Goal: Information Seeking & Learning: Find specific fact

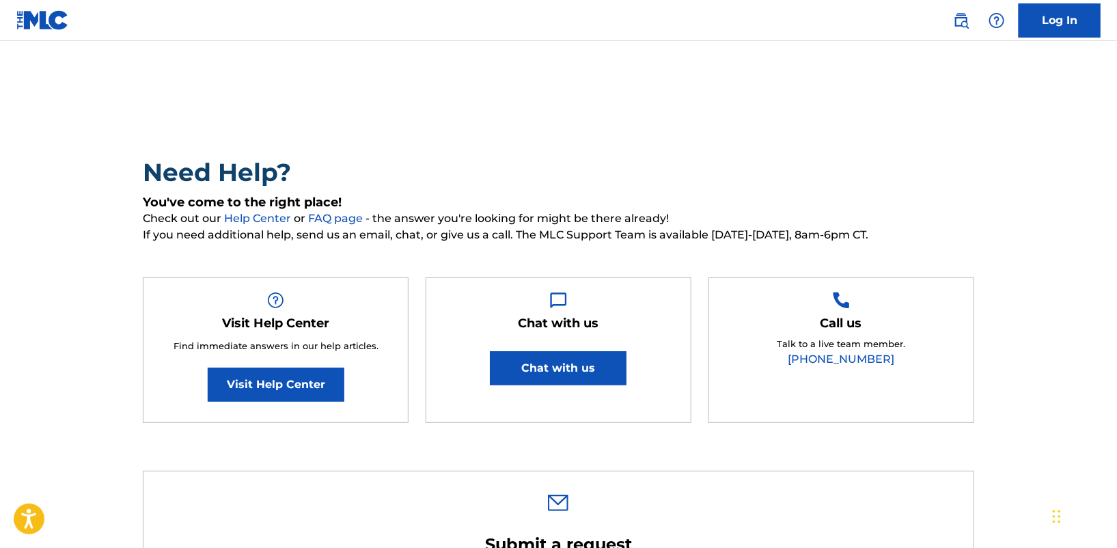
click at [970, 20] on link at bounding box center [961, 20] width 27 height 27
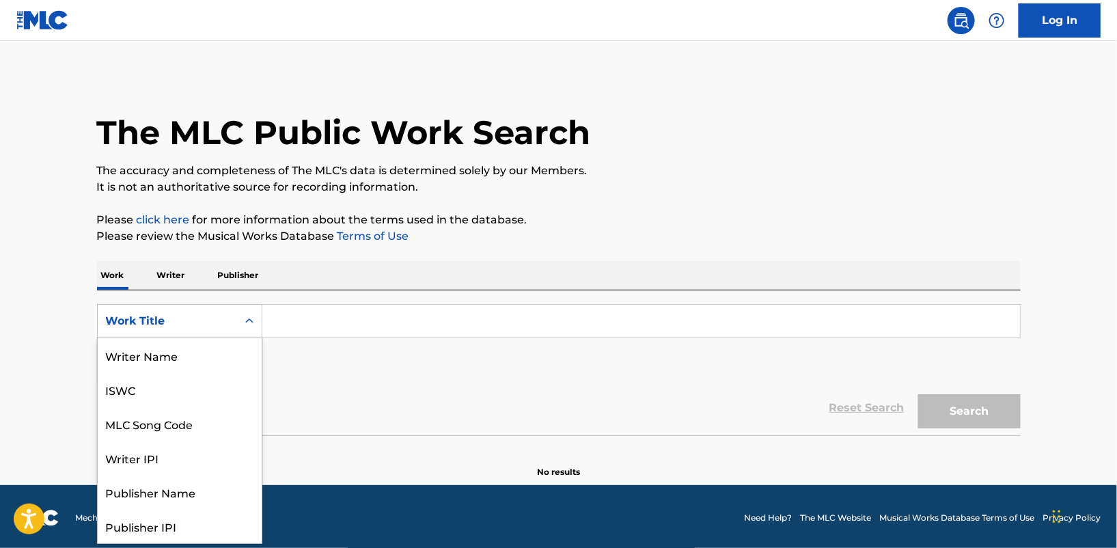
scroll to position [68, 0]
click at [255, 314] on icon "Search Form" at bounding box center [250, 321] width 14 height 14
click at [286, 325] on input "Search Form" at bounding box center [641, 321] width 758 height 33
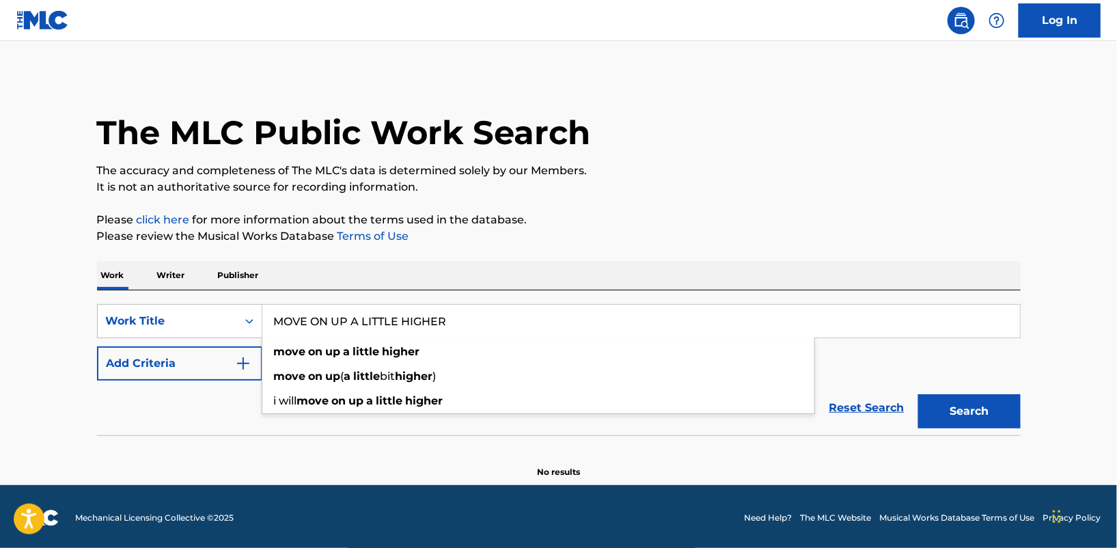
type input "MOVE ON UP A LITTLE HIGHER"
click at [918, 394] on button "Search" at bounding box center [969, 411] width 102 height 34
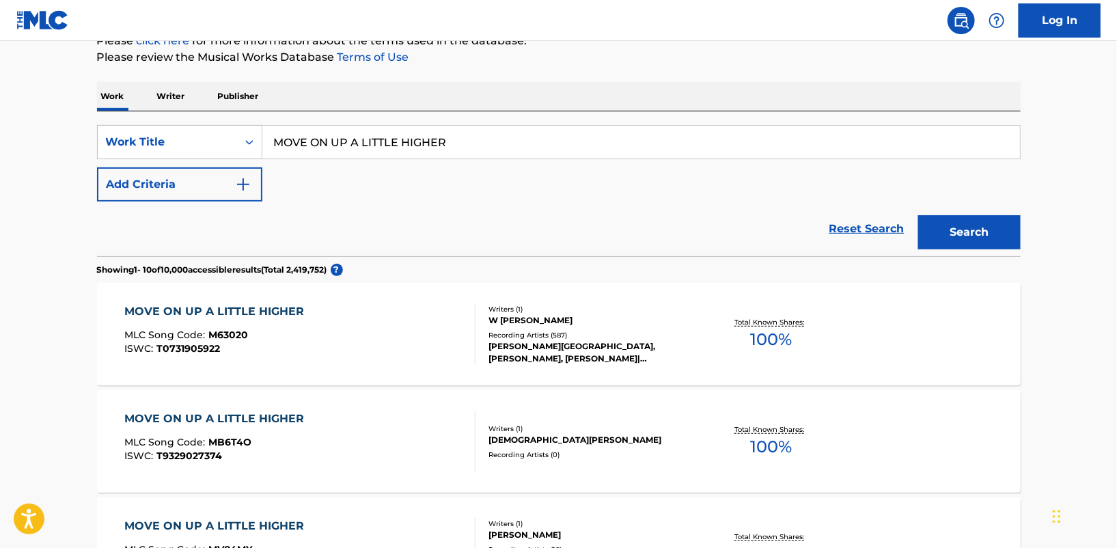
scroll to position [187, 0]
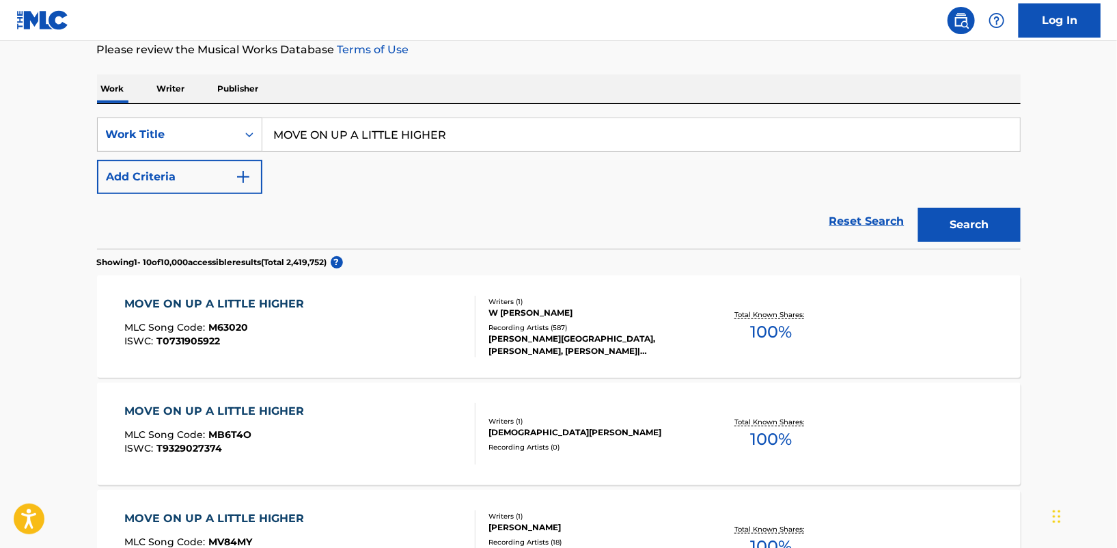
click at [256, 305] on div "MOVE ON UP A LITTLE HIGHER" at bounding box center [217, 304] width 187 height 16
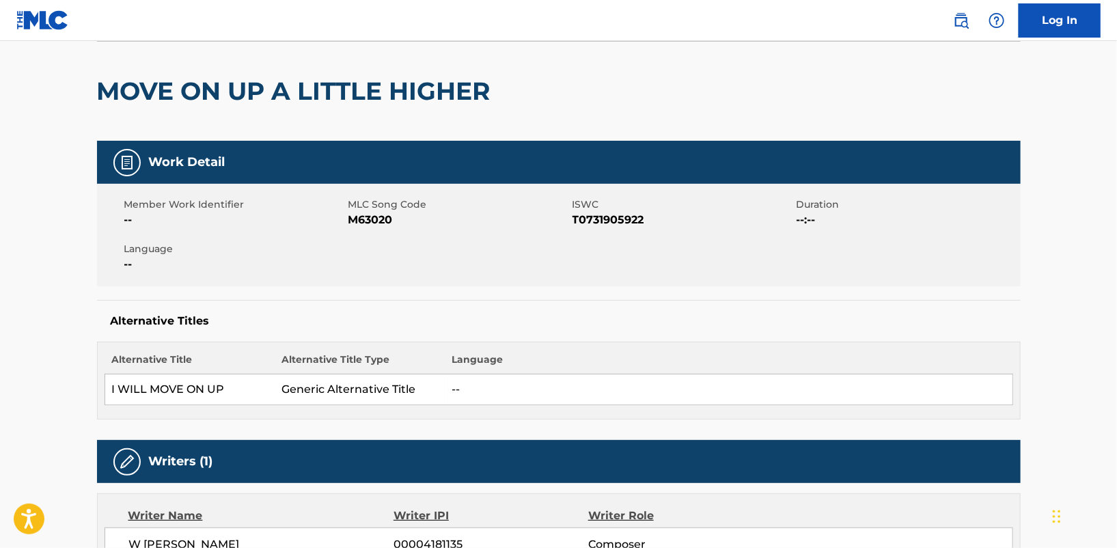
scroll to position [100, 0]
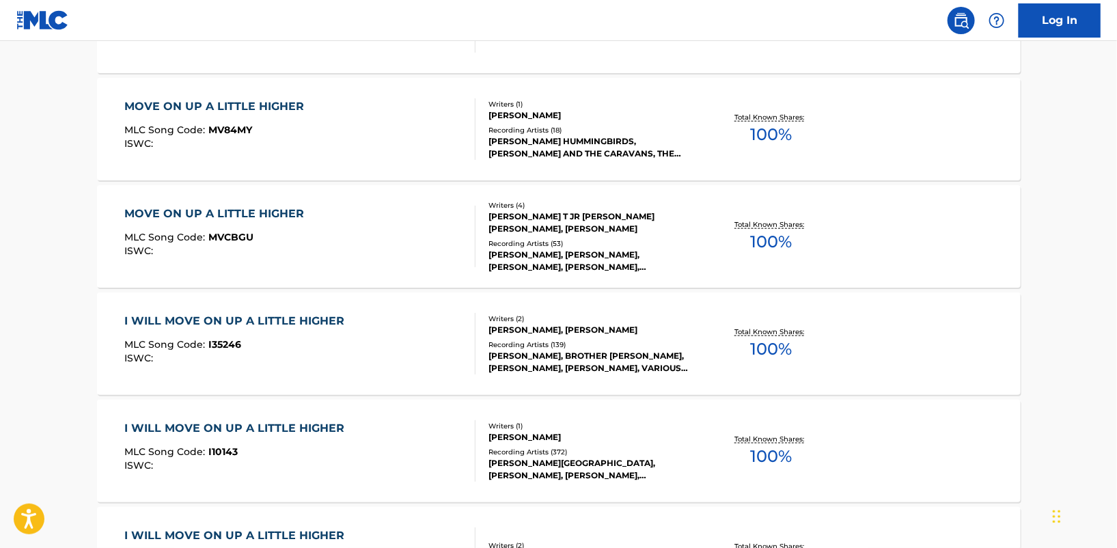
scroll to position [600, 0]
click at [304, 320] on div "I WILL MOVE ON UP A LITTLE HIGHER" at bounding box center [237, 320] width 227 height 16
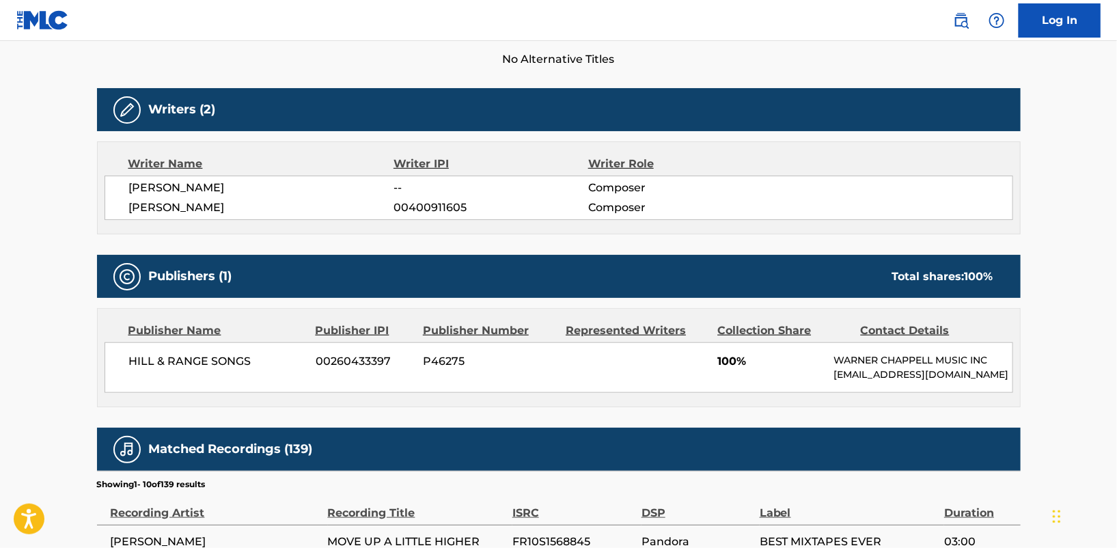
scroll to position [400, 0]
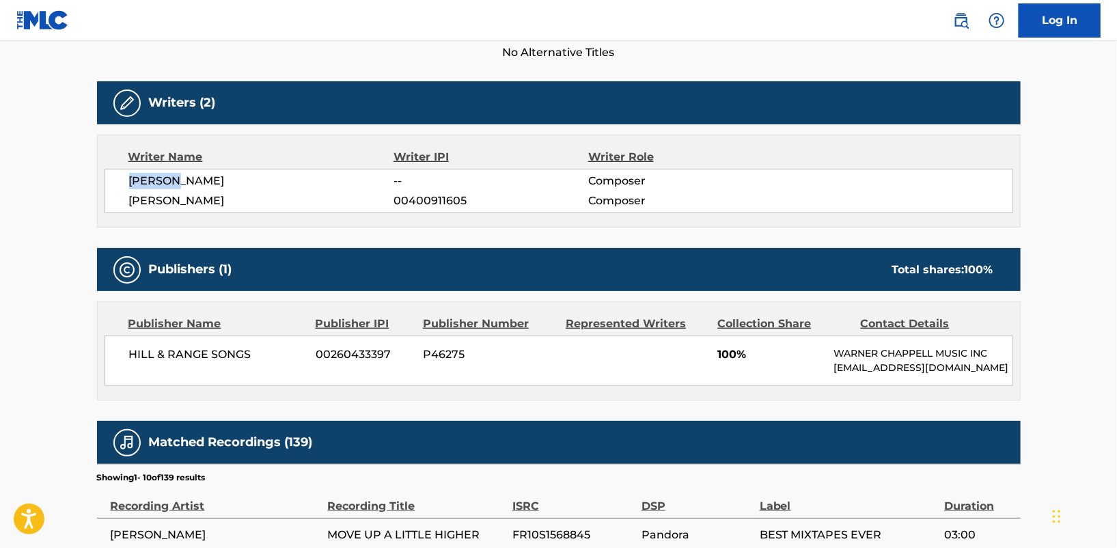
drag, startPoint x: 169, startPoint y: 180, endPoint x: 124, endPoint y: 180, distance: 44.4
click at [124, 180] on div "[PERSON_NAME] -- Composer [PERSON_NAME] 00400911605 Composer" at bounding box center [559, 191] width 909 height 44
copy span "[PERSON_NAME]"
drag, startPoint x: 251, startPoint y: 349, endPoint x: 120, endPoint y: 357, distance: 131.5
click at [120, 357] on div "HILL & RANGE SONGS 00260433397 P46275 100% [PERSON_NAME] MUSIC INC [EMAIL_ADDRE…" at bounding box center [559, 361] width 909 height 51
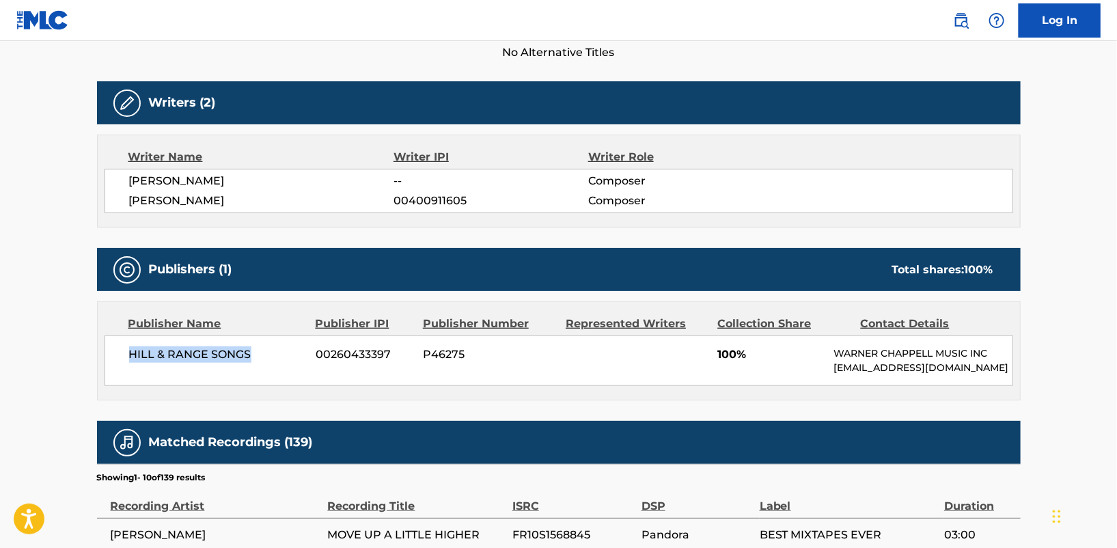
copy span "HILL & RANGE SONGS"
drag, startPoint x: 182, startPoint y: 184, endPoint x: 120, endPoint y: 184, distance: 62.2
click at [120, 184] on div "[PERSON_NAME] -- Composer [PERSON_NAME] 00400911605 Composer" at bounding box center [559, 191] width 909 height 44
copy span "[PERSON_NAME]"
click at [258, 351] on span "HILL & RANGE SONGS" at bounding box center [217, 354] width 177 height 16
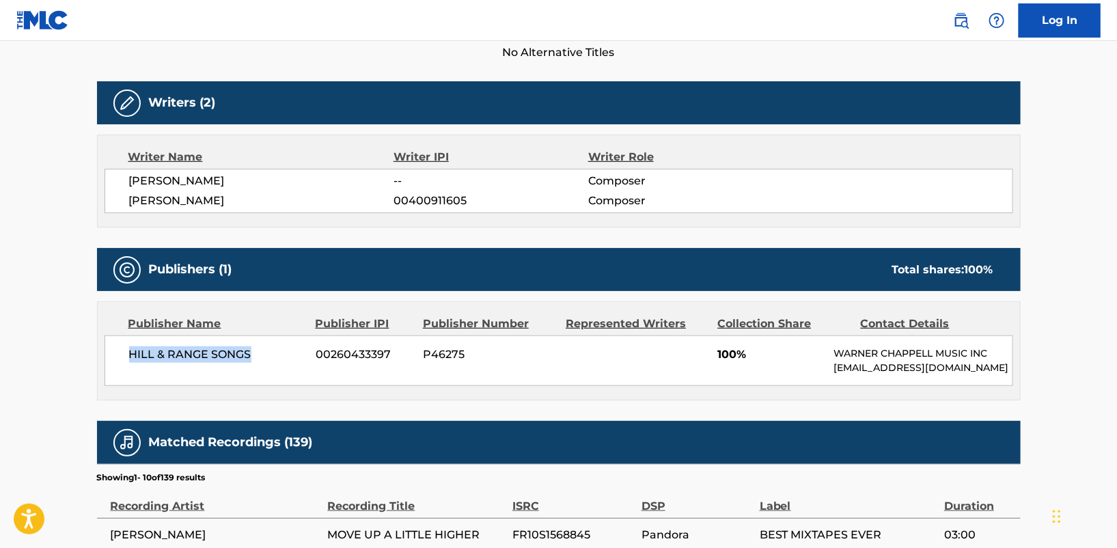
drag, startPoint x: 254, startPoint y: 351, endPoint x: 122, endPoint y: 355, distance: 131.9
click at [122, 355] on div "HILL & RANGE SONGS 00260433397 P46275 100% [PERSON_NAME] MUSIC INC [EMAIL_ADDRE…" at bounding box center [559, 361] width 909 height 51
copy span "HILL & RANGE SONGS"
click at [1091, 157] on main "< Back to public search results Copy work link I WILL MOVE ON UP A LITTLE HIGHE…" at bounding box center [558, 293] width 1117 height 1305
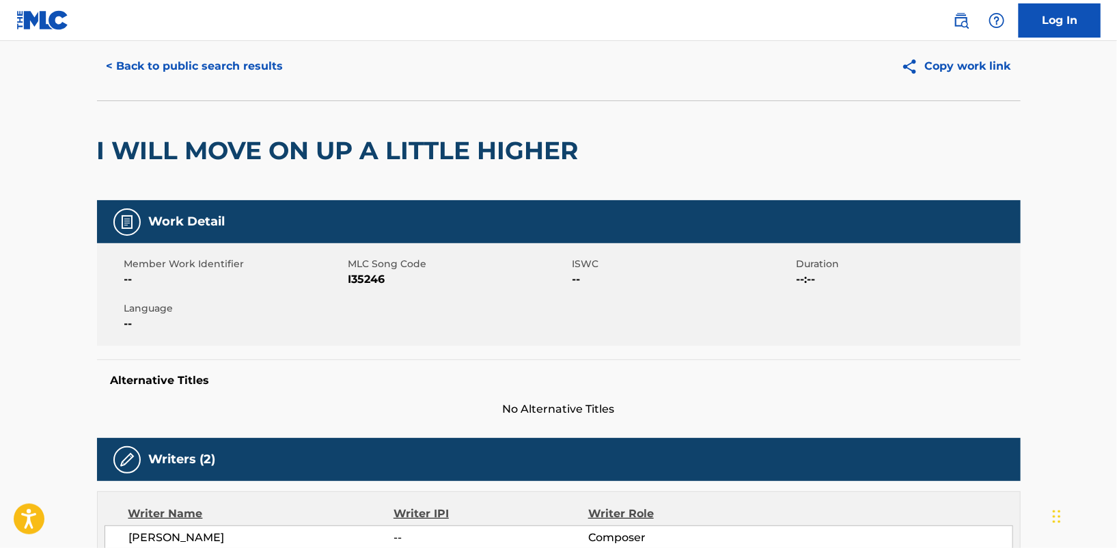
scroll to position [0, 0]
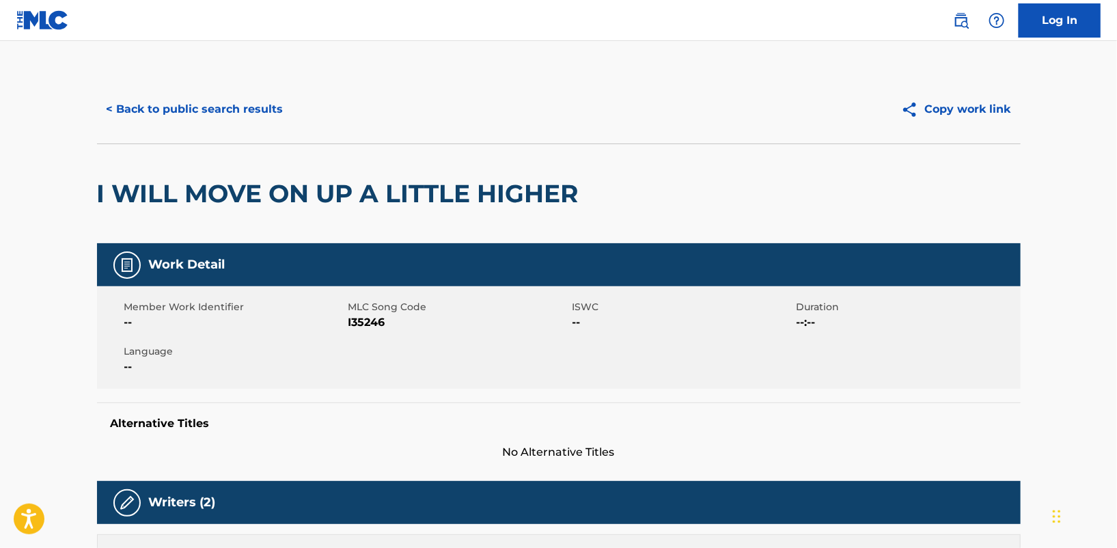
click at [184, 111] on button "< Back to public search results" at bounding box center [195, 109] width 196 height 34
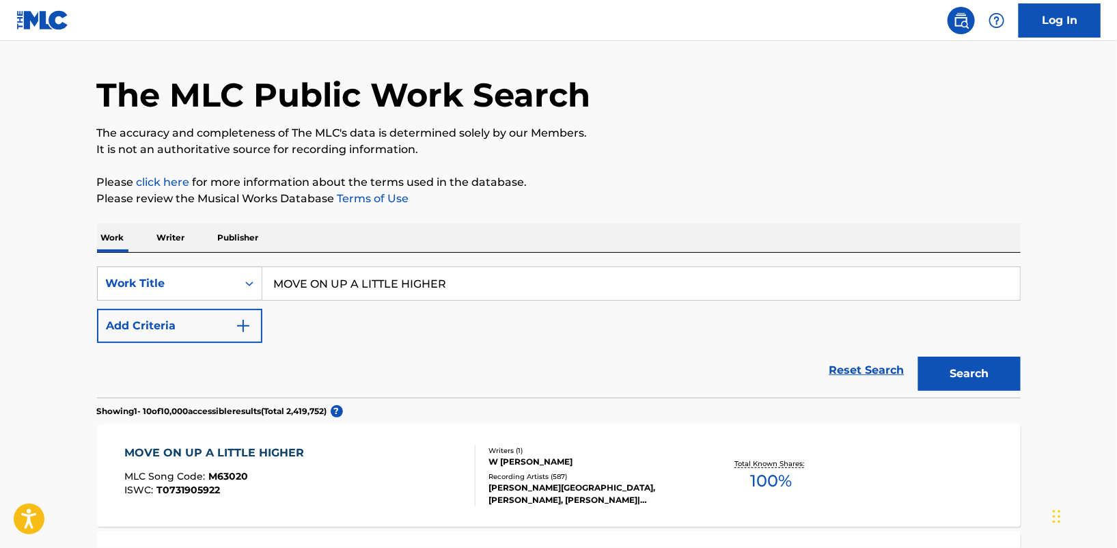
scroll to position [26, 0]
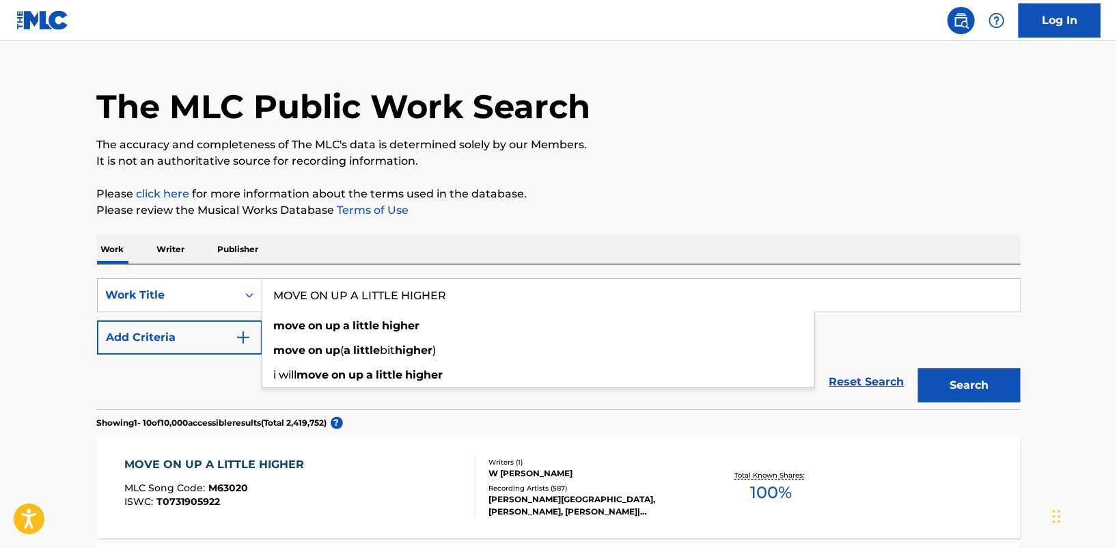
drag, startPoint x: 476, startPoint y: 292, endPoint x: 268, endPoint y: 292, distance: 208.4
click at [268, 292] on input "MOVE ON UP A LITTLE HIGHER" at bounding box center [641, 295] width 758 height 33
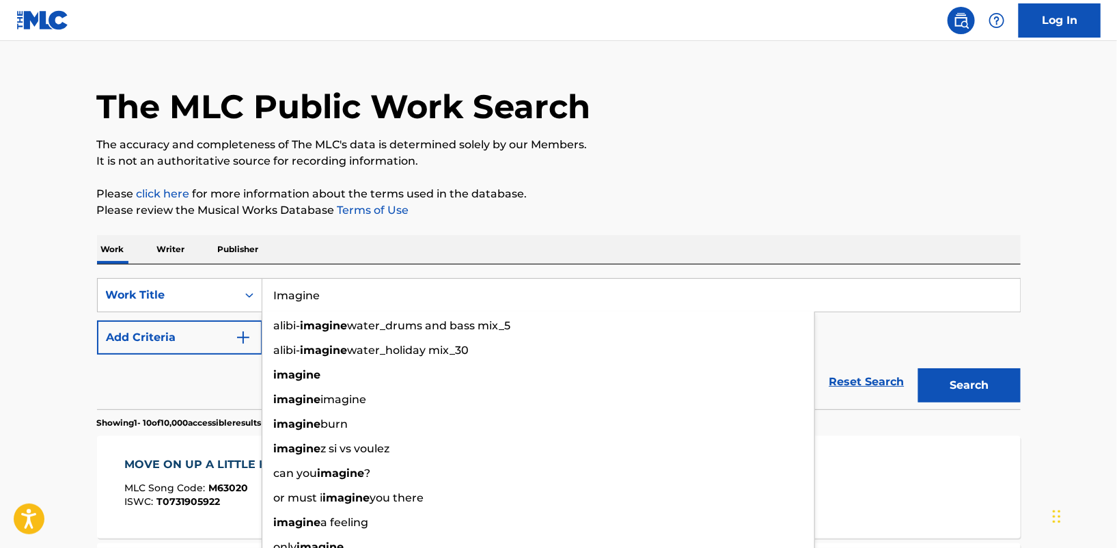
type input "Imagine"
click at [918, 368] on button "Search" at bounding box center [969, 385] width 102 height 34
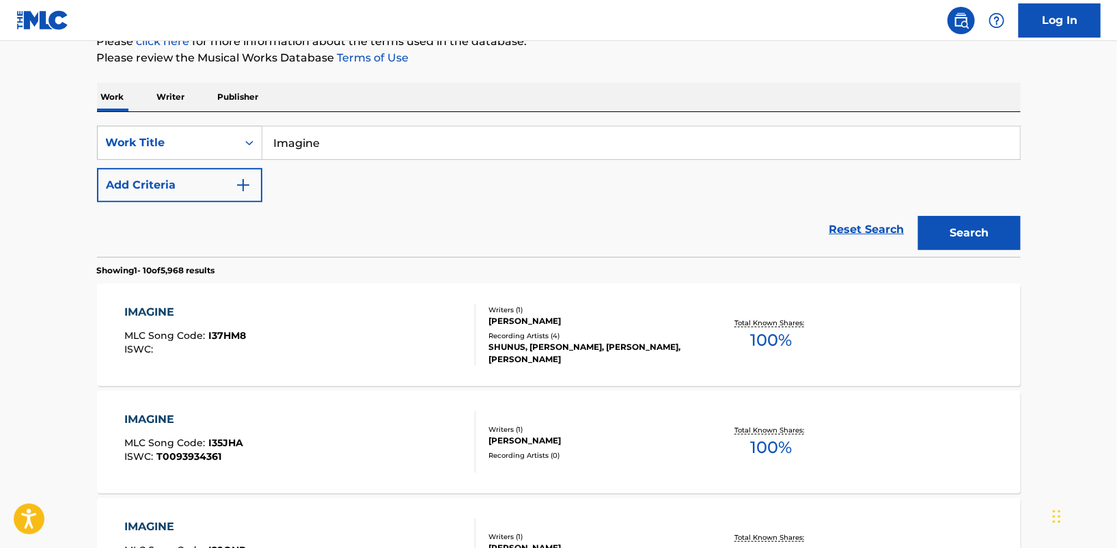
scroll to position [0, 0]
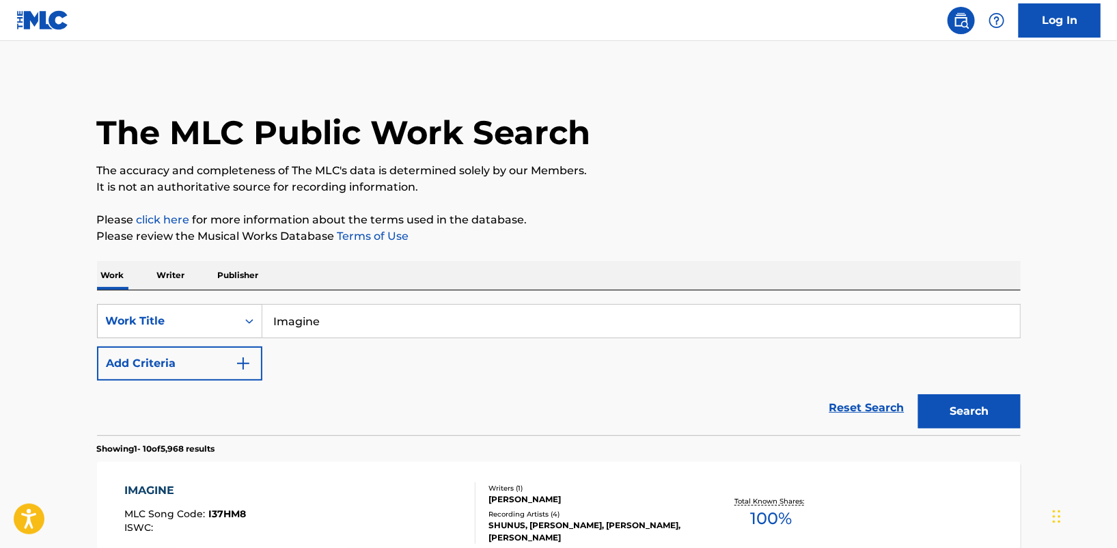
click at [152, 357] on button "Add Criteria" at bounding box center [179, 363] width 165 height 34
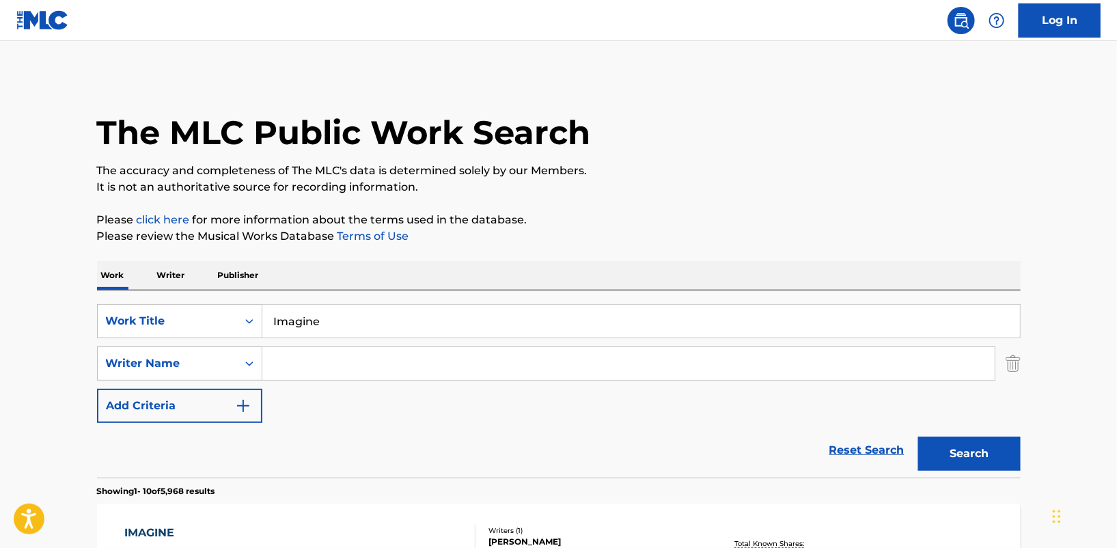
click at [287, 364] on input "Search Form" at bounding box center [628, 363] width 733 height 33
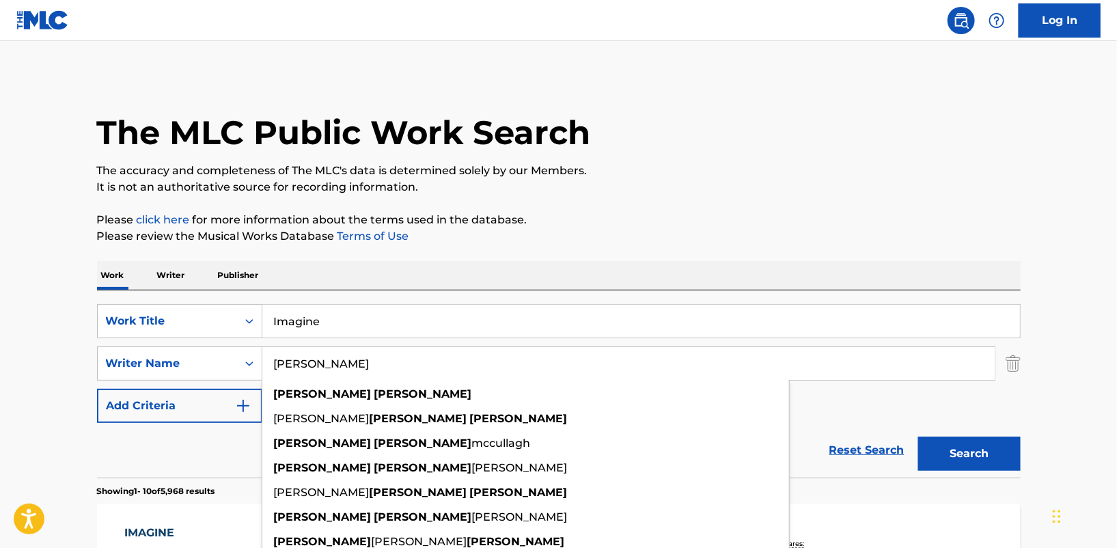
type input "[PERSON_NAME]"
click at [918, 437] on button "Search" at bounding box center [969, 454] width 102 height 34
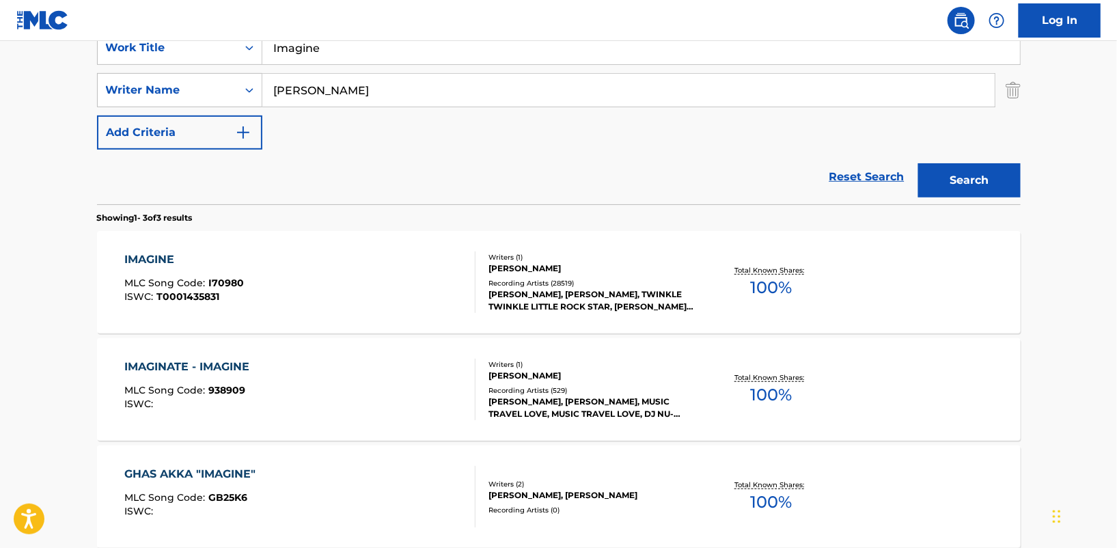
scroll to position [275, 0]
click at [538, 288] on div "[PERSON_NAME], [PERSON_NAME], TWINKLE TWINKLE LITTLE ROCK STAR, [PERSON_NAME], …" at bounding box center [592, 299] width 206 height 25
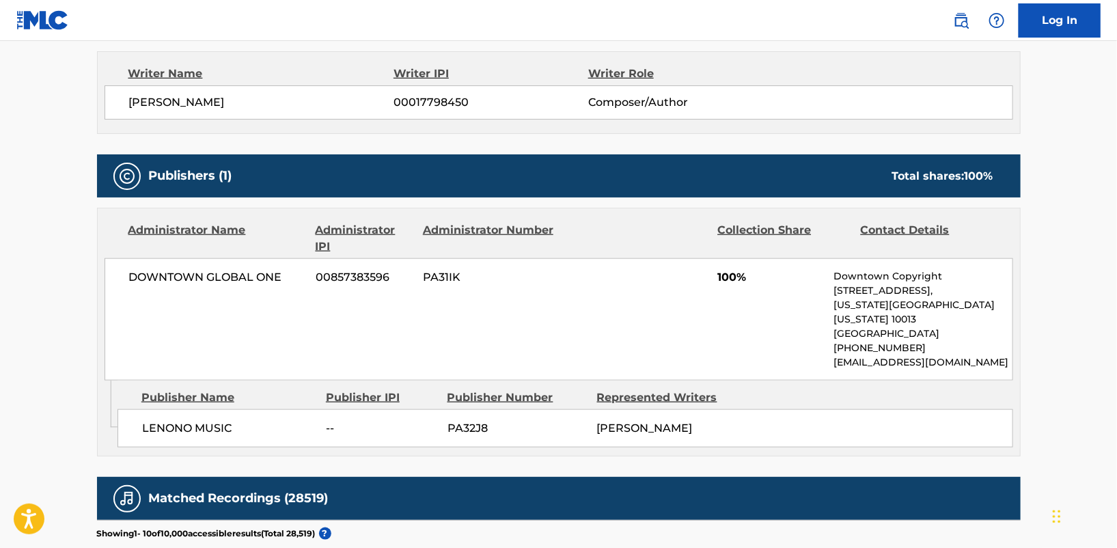
scroll to position [550, 0]
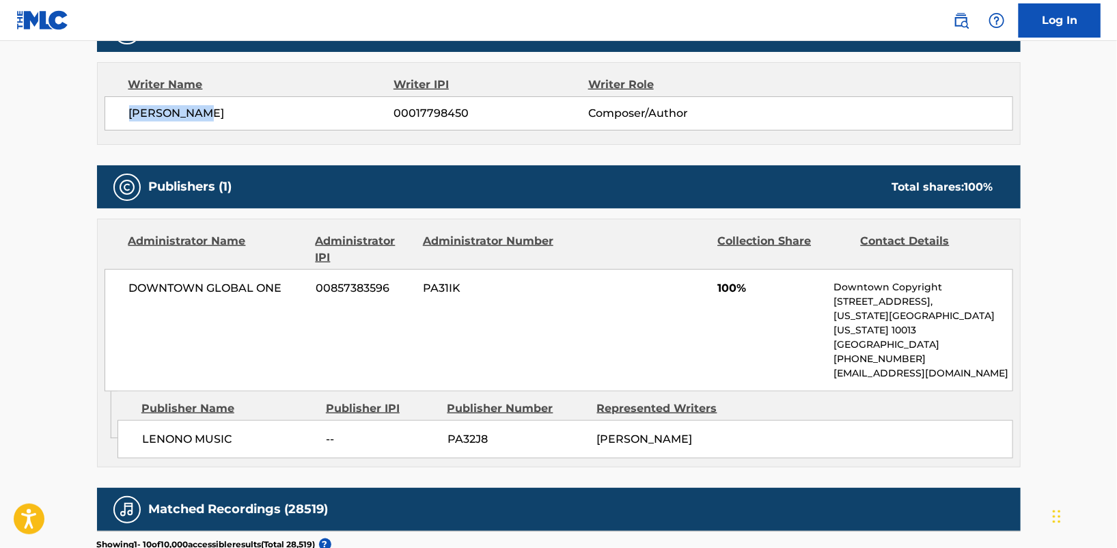
drag, startPoint x: 223, startPoint y: 112, endPoint x: 120, endPoint y: 110, distance: 103.2
click at [120, 110] on div "[PERSON_NAME] 00017798450 Composer/Author" at bounding box center [559, 113] width 909 height 34
copy span "[PERSON_NAME]"
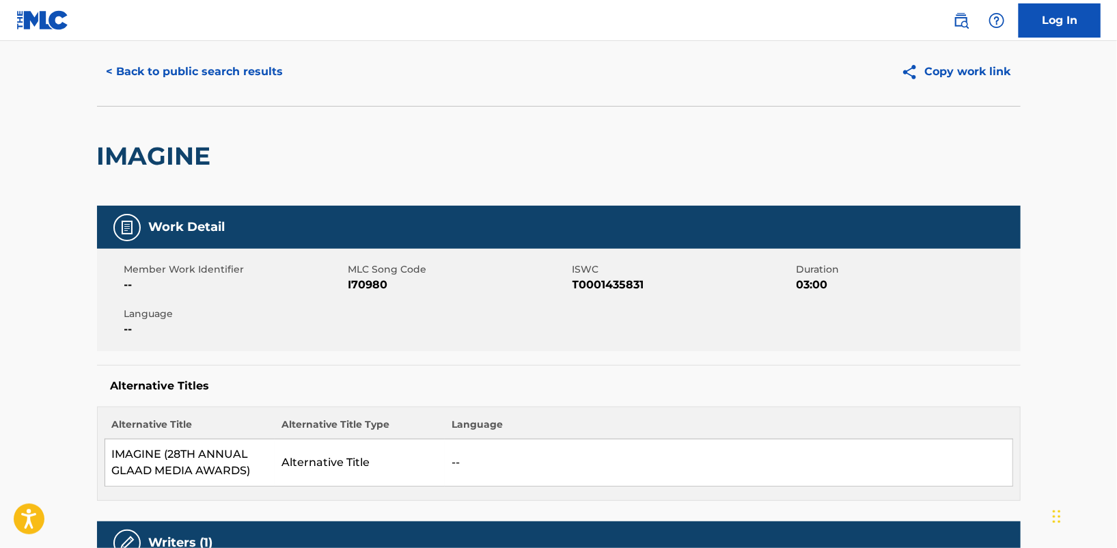
scroll to position [0, 0]
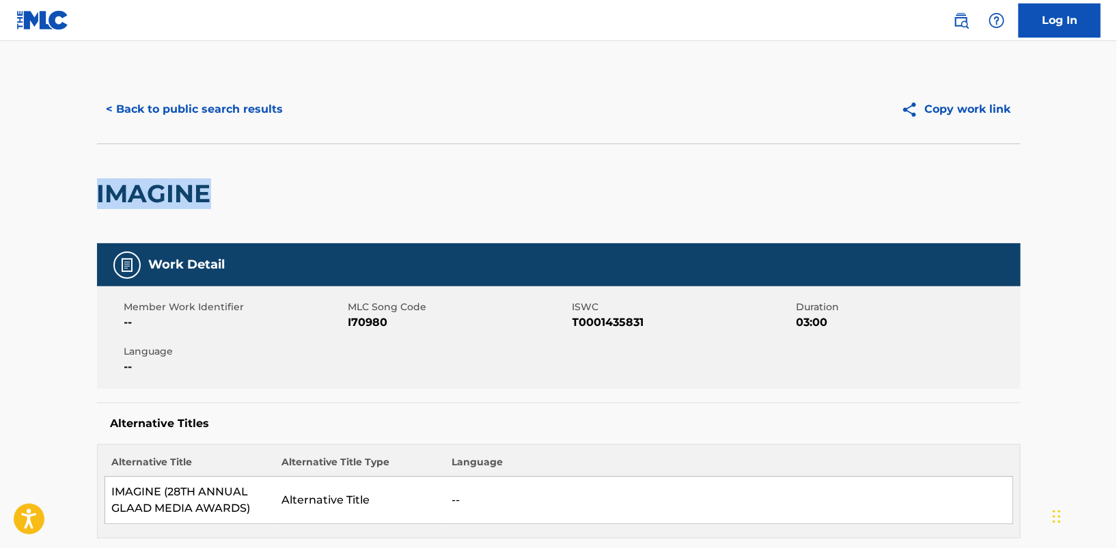
drag, startPoint x: 1116, startPoint y: 132, endPoint x: 1121, endPoint y: 165, distance: 33.1
click at [1117, 165] on html "Accessibility Screen-Reader Guide, Feedback, and Issue Reporting | New window L…" at bounding box center [558, 274] width 1117 height 548
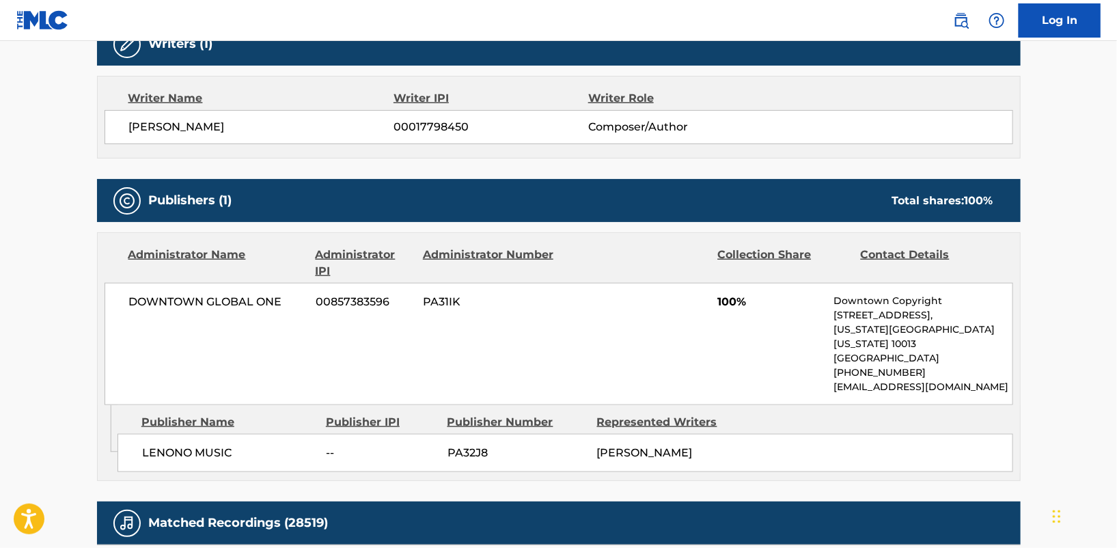
scroll to position [537, 0]
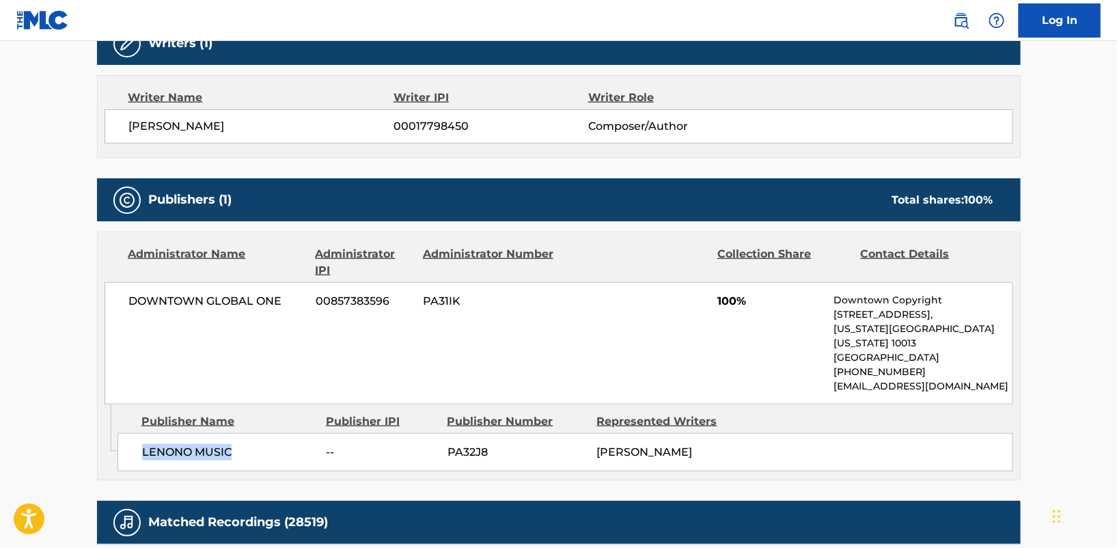
drag, startPoint x: 241, startPoint y: 430, endPoint x: 135, endPoint y: 433, distance: 105.3
click at [135, 433] on div "LENONO MUSIC -- PA32J8 [PERSON_NAME]" at bounding box center [566, 452] width 896 height 38
copy span "LENONO MUSIC"
drag, startPoint x: 218, startPoint y: 126, endPoint x: 126, endPoint y: 122, distance: 92.3
click at [126, 122] on div "[PERSON_NAME] 00017798450 Composer/Author" at bounding box center [559, 126] width 909 height 34
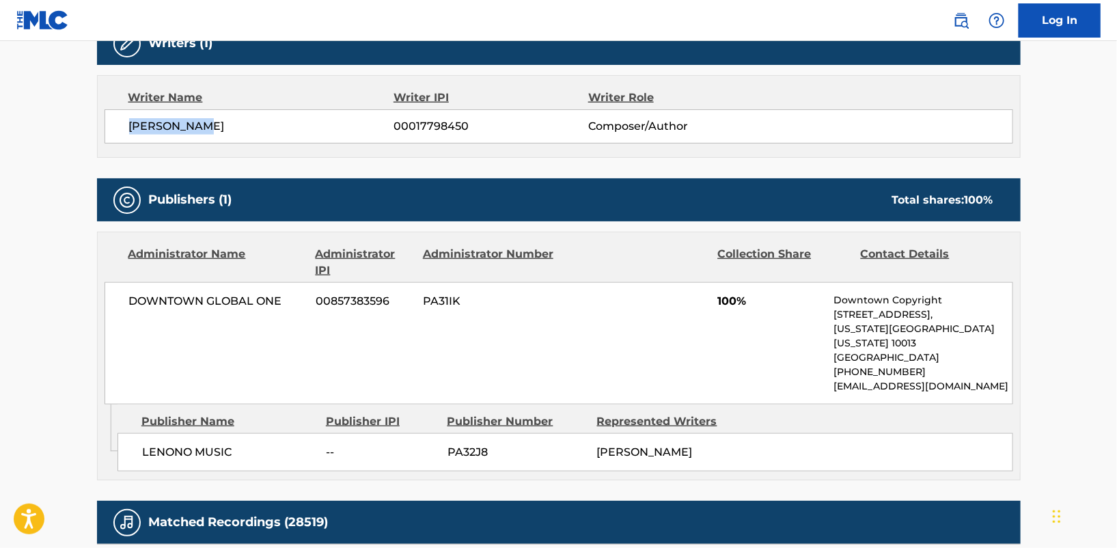
copy span "[PERSON_NAME]"
drag, startPoint x: 234, startPoint y: 432, endPoint x: 134, endPoint y: 433, distance: 100.5
click at [134, 433] on div "LENONO MUSIC -- PA32J8 [PERSON_NAME]" at bounding box center [566, 452] width 896 height 38
copy span "LENONO MUSIC"
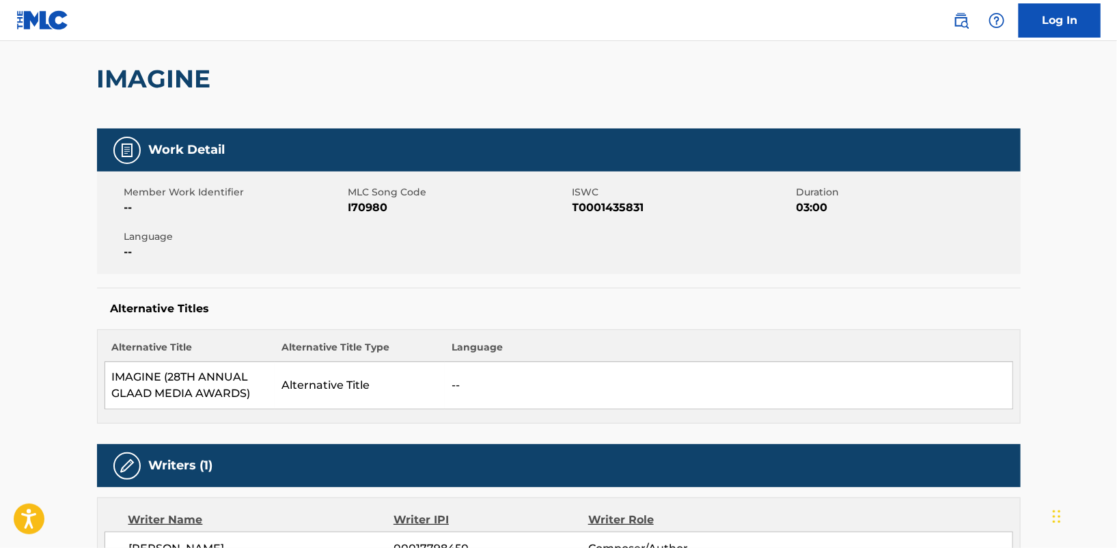
scroll to position [88, 0]
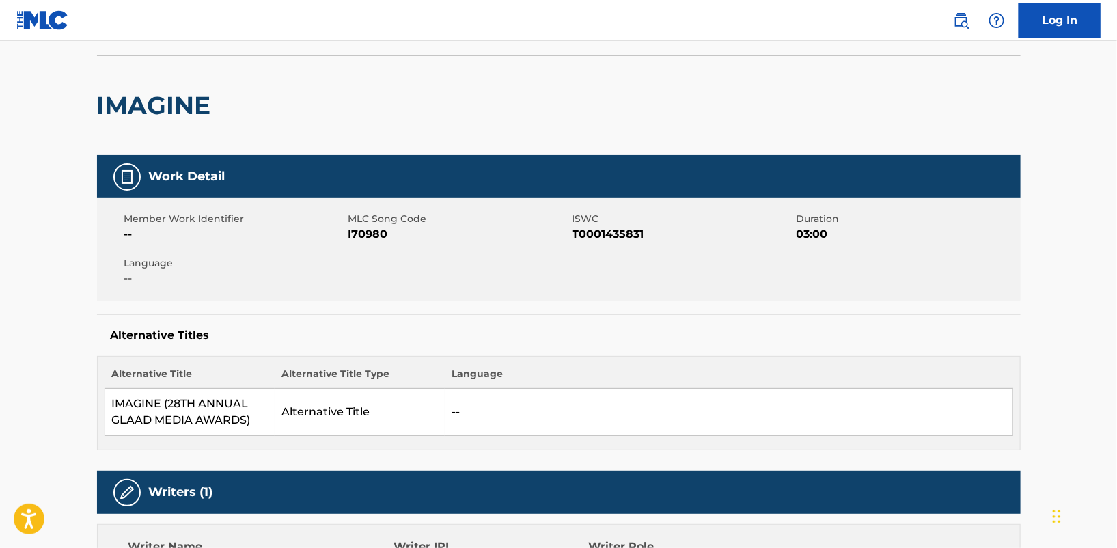
click at [942, 91] on div "IMAGINE" at bounding box center [559, 105] width 924 height 100
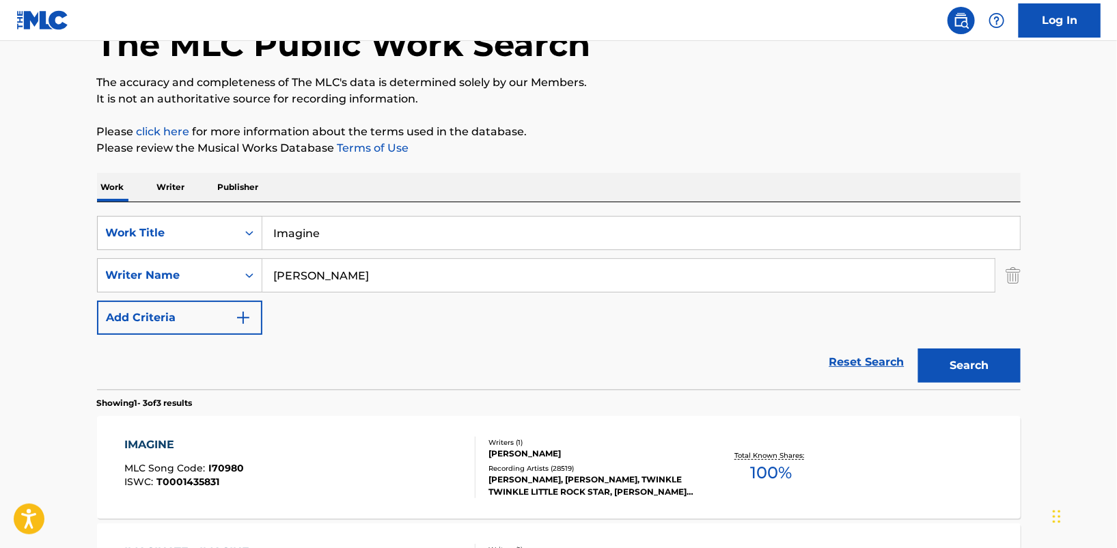
scroll to position [275, 0]
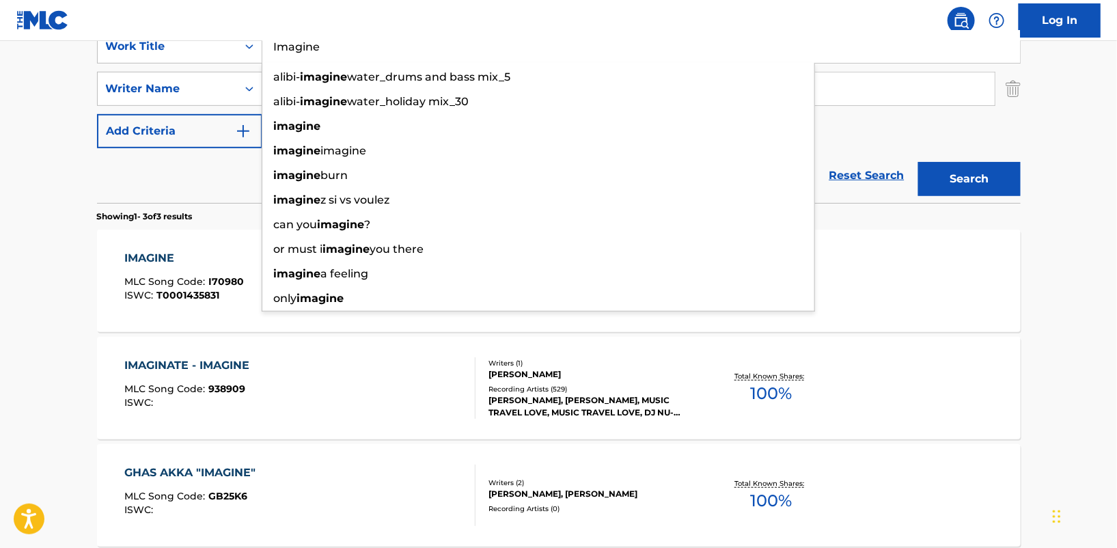
drag, startPoint x: 364, startPoint y: 53, endPoint x: 262, endPoint y: 51, distance: 102.5
click at [262, 51] on input "Imagine" at bounding box center [641, 46] width 758 height 33
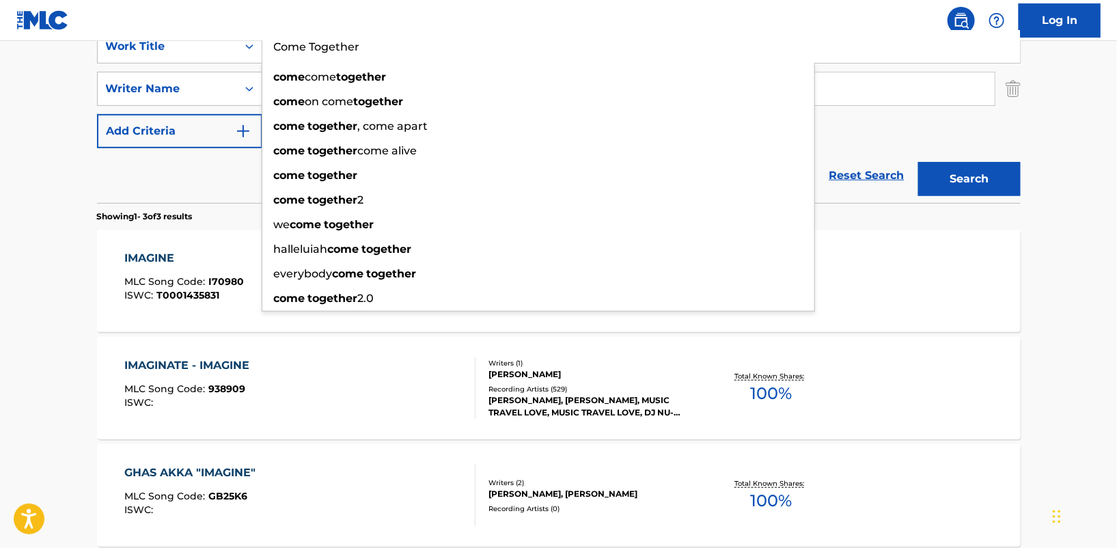
type input "Come Together"
click at [918, 162] on button "Search" at bounding box center [969, 179] width 102 height 34
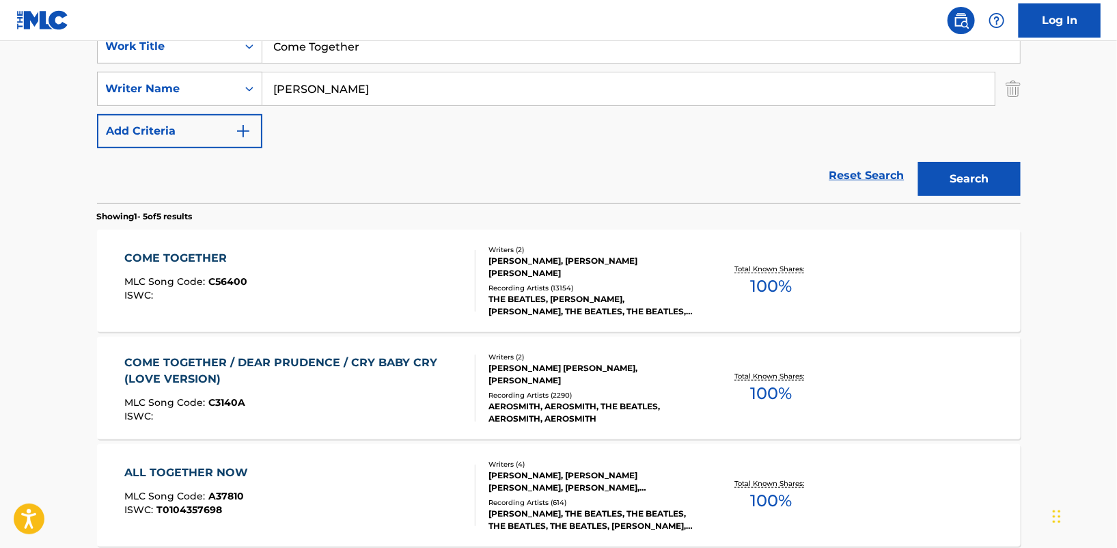
click at [524, 264] on div "[PERSON_NAME], [PERSON_NAME] [PERSON_NAME]" at bounding box center [592, 267] width 206 height 25
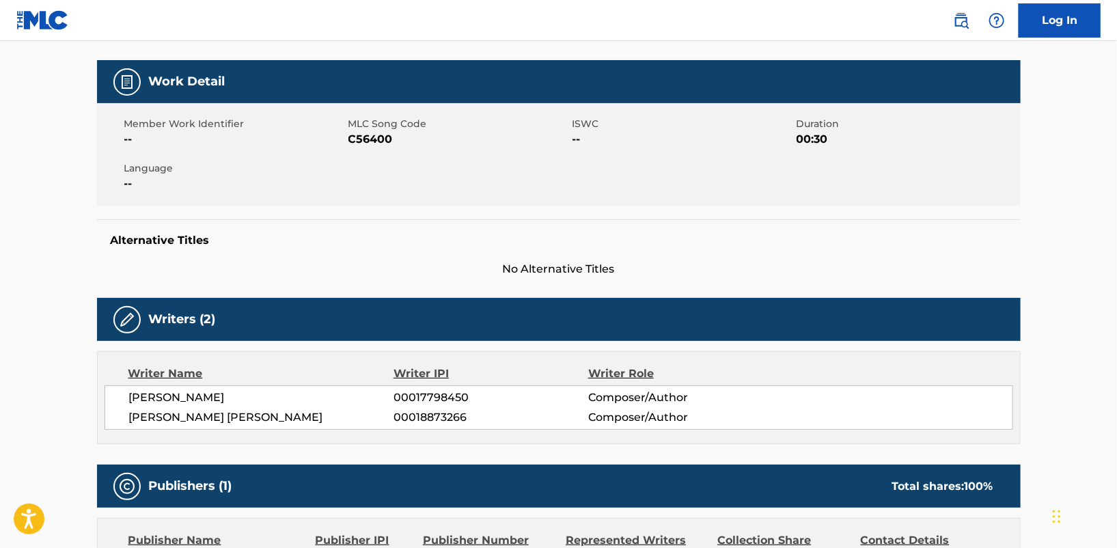
scroll to position [131, 0]
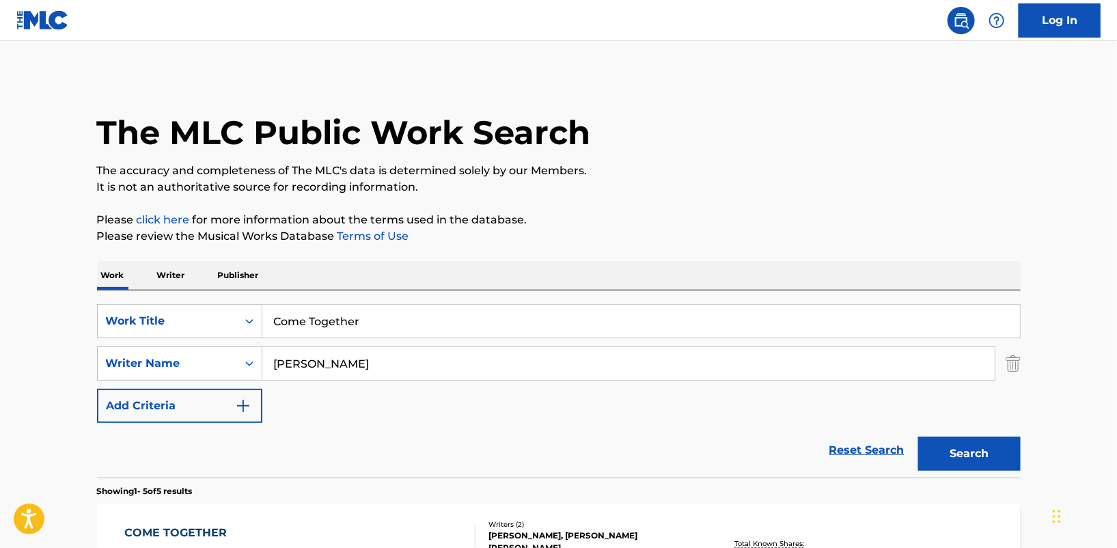
click at [367, 320] on input "Come Together" at bounding box center [641, 321] width 758 height 33
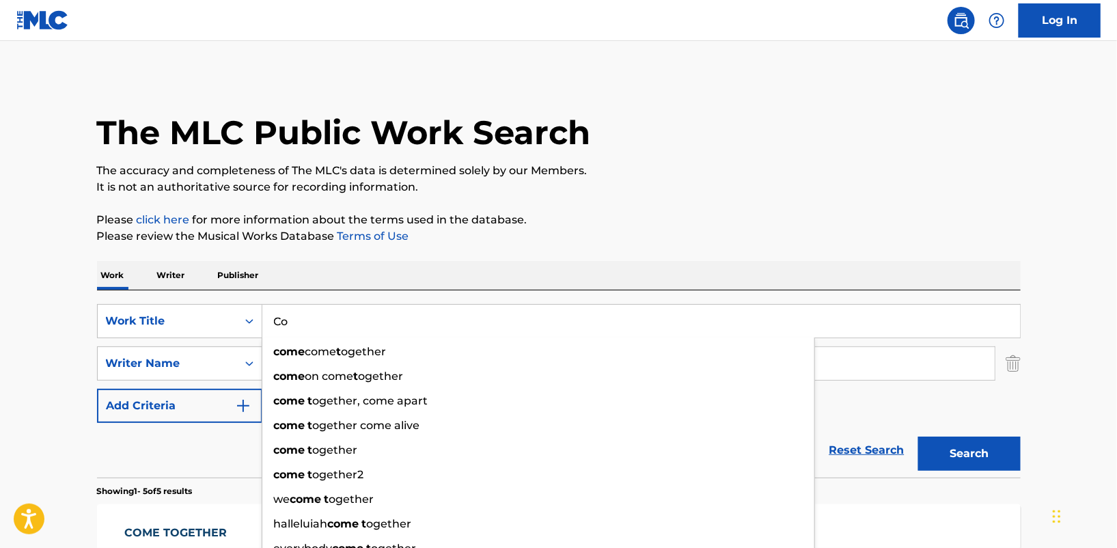
type input "C"
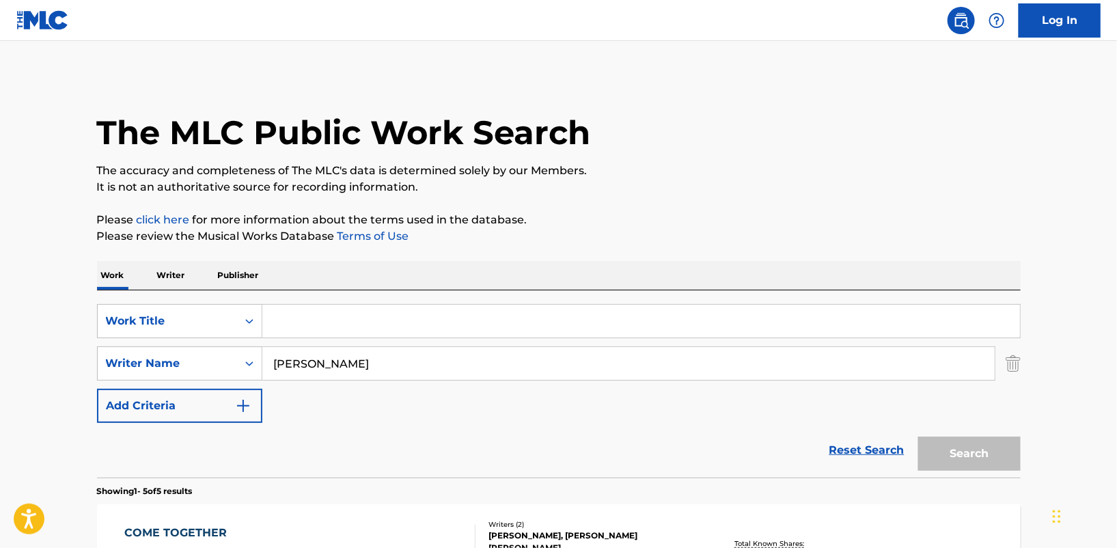
click at [365, 369] on input "[PERSON_NAME]" at bounding box center [628, 363] width 733 height 33
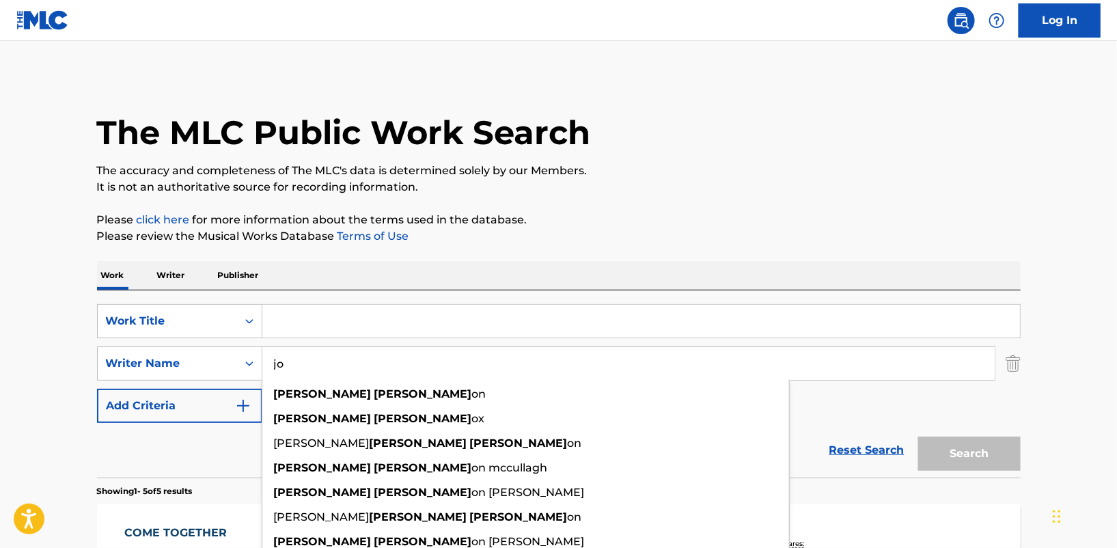
type input "j"
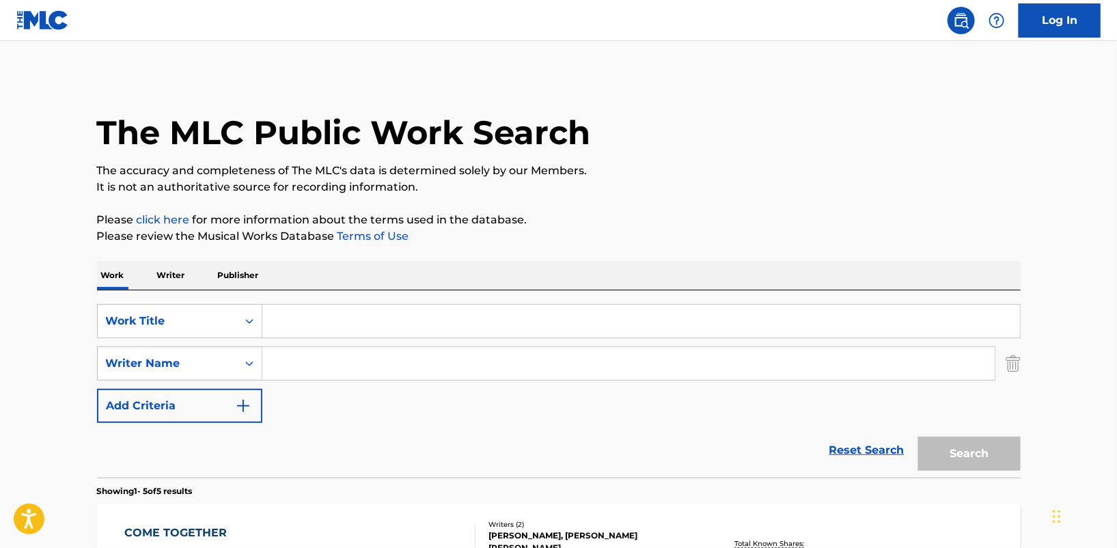
click at [290, 317] on input "Search Form" at bounding box center [641, 321] width 758 height 33
type input "i"
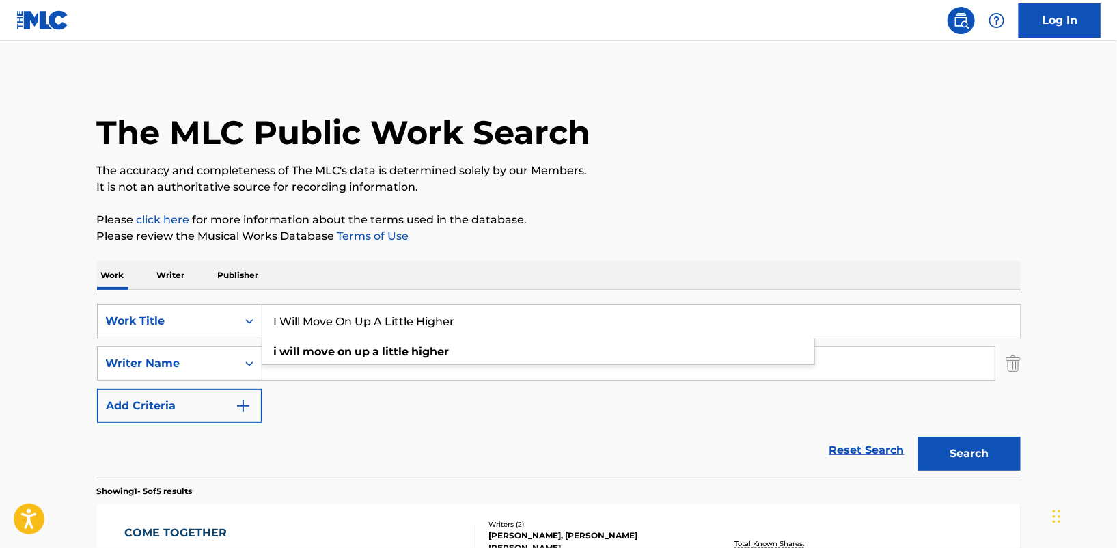
type input "I Will Move On Up A Little Higher"
click at [918, 437] on button "Search" at bounding box center [969, 454] width 102 height 34
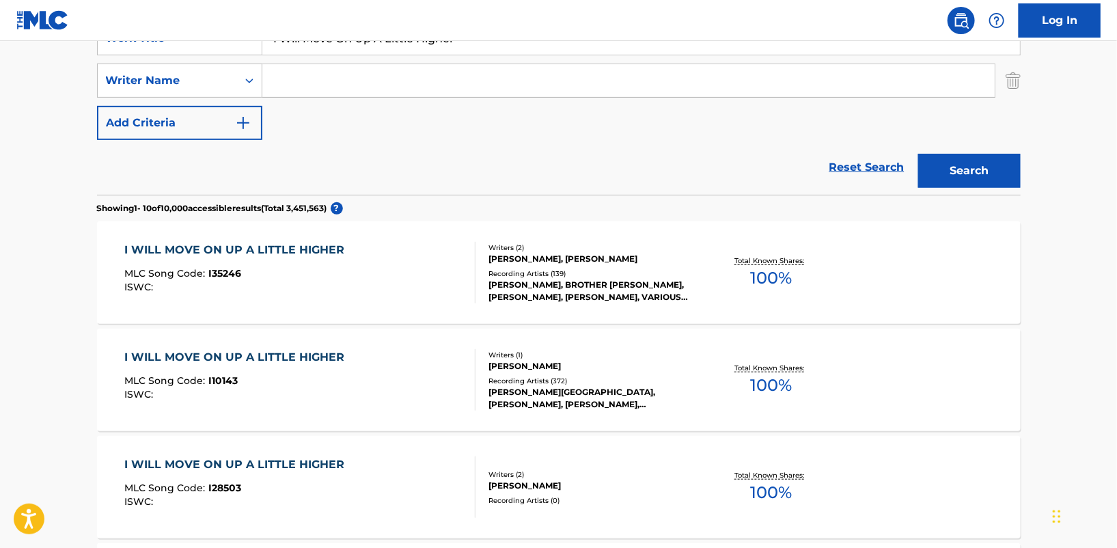
scroll to position [297, 0]
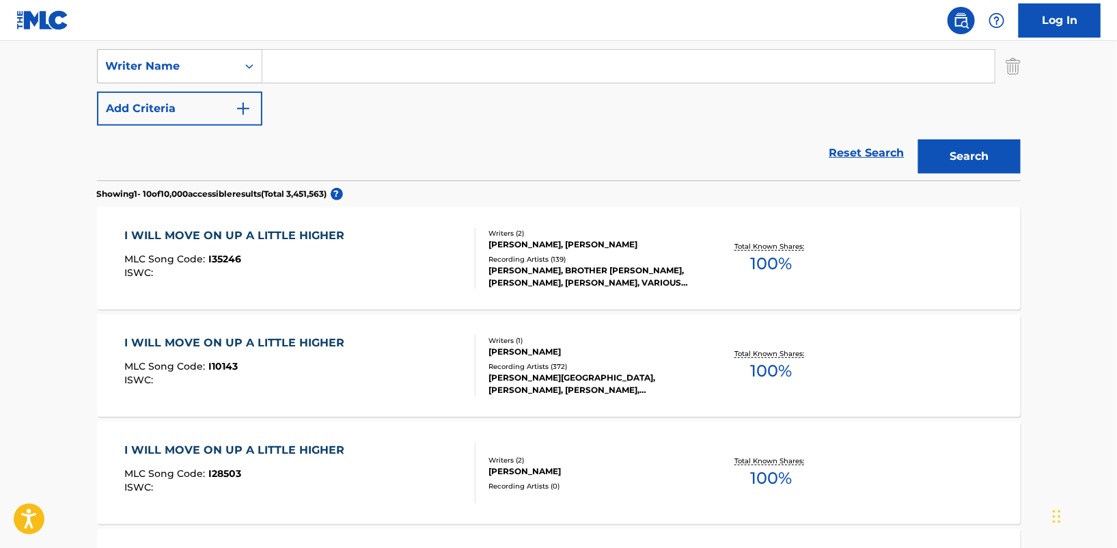
click at [514, 240] on div "[PERSON_NAME], [PERSON_NAME]" at bounding box center [592, 244] width 206 height 12
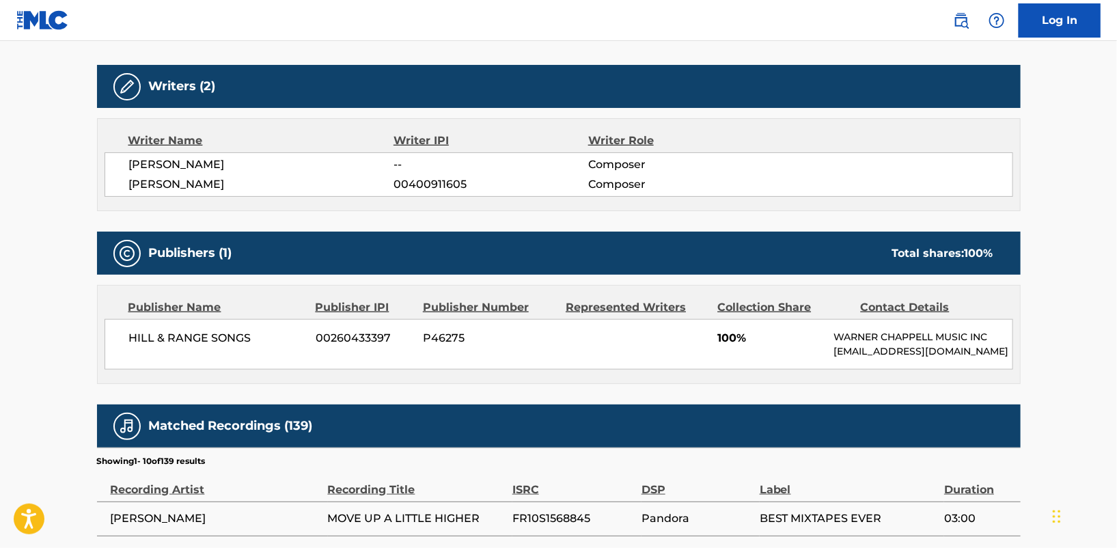
scroll to position [408, 0]
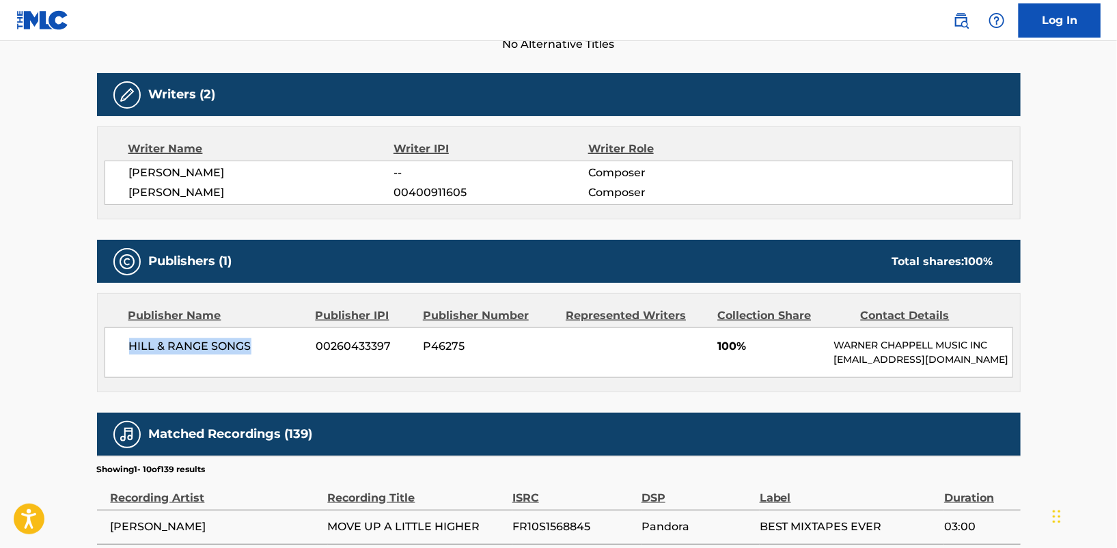
drag, startPoint x: 250, startPoint y: 342, endPoint x: 131, endPoint y: 338, distance: 119.7
click at [131, 338] on span "HILL & RANGE SONGS" at bounding box center [217, 346] width 177 height 16
copy span "HILL & RANGE SONGS"
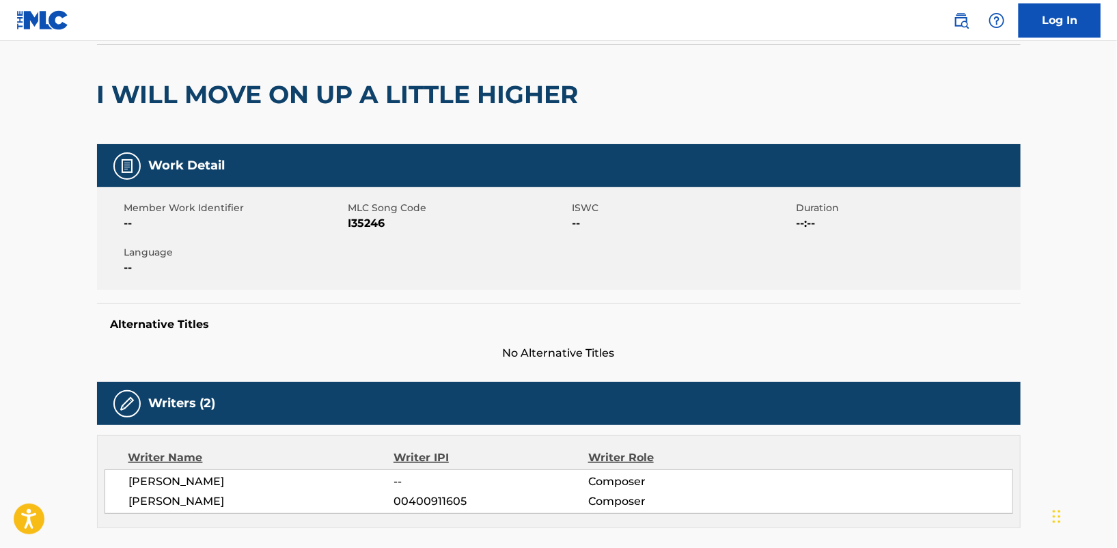
scroll to position [99, 0]
click at [242, 500] on span "[PERSON_NAME]" at bounding box center [261, 501] width 265 height 16
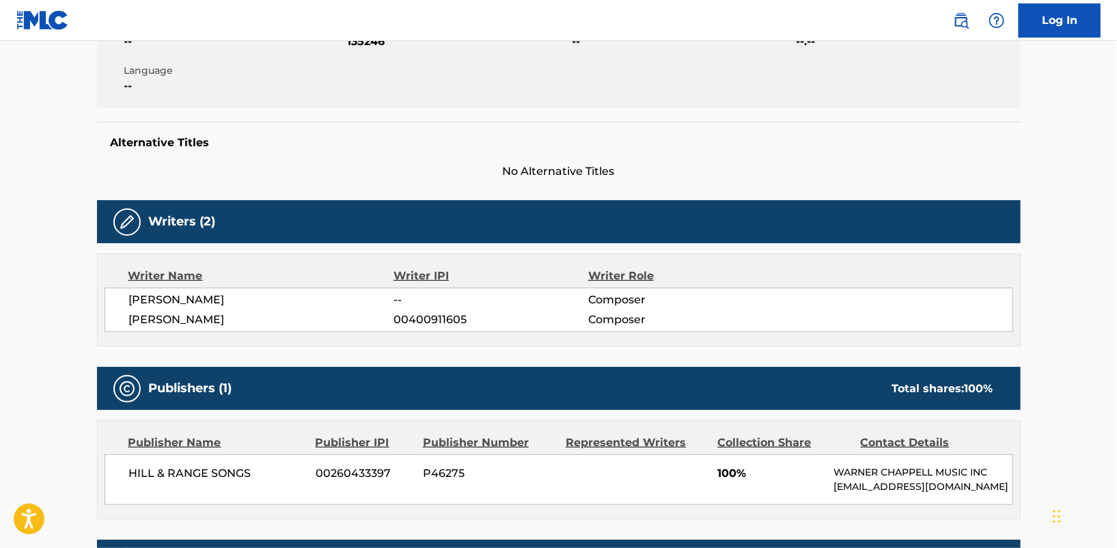
scroll to position [282, 0]
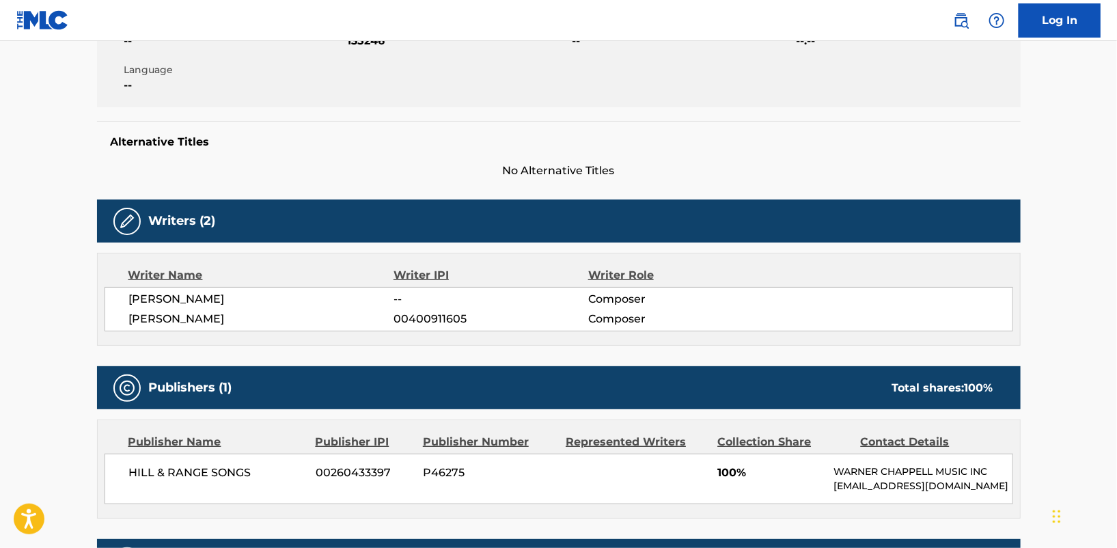
scroll to position [297, 0]
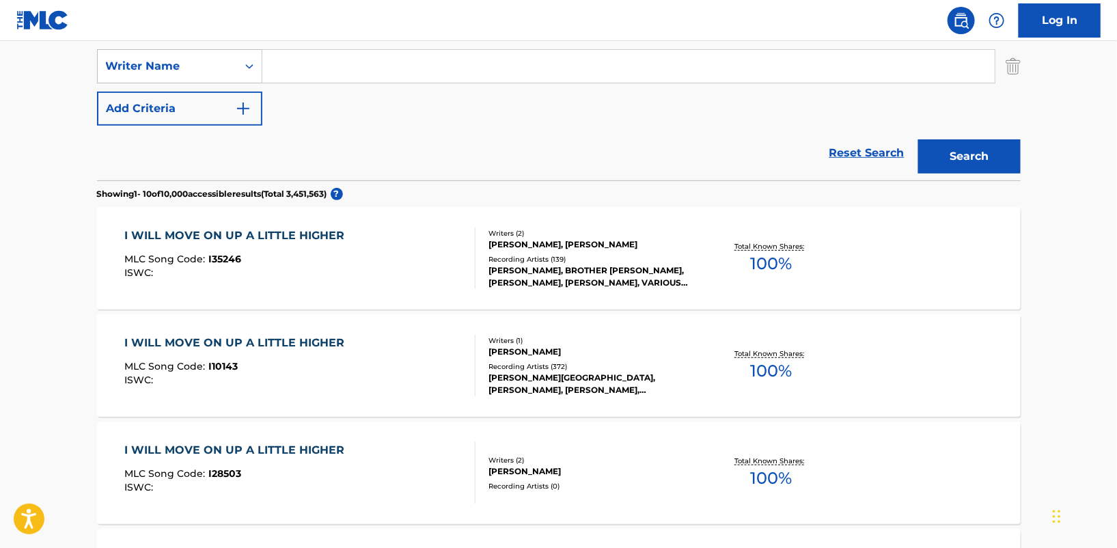
click at [333, 344] on div "I WILL MOVE ON UP A LITTLE HIGHER" at bounding box center [237, 343] width 227 height 16
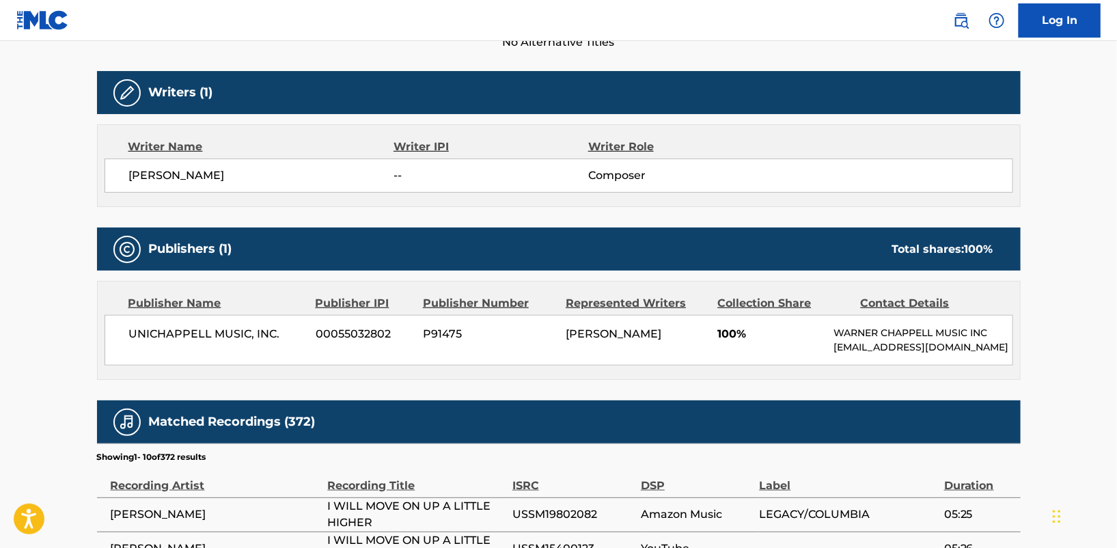
scroll to position [405, 0]
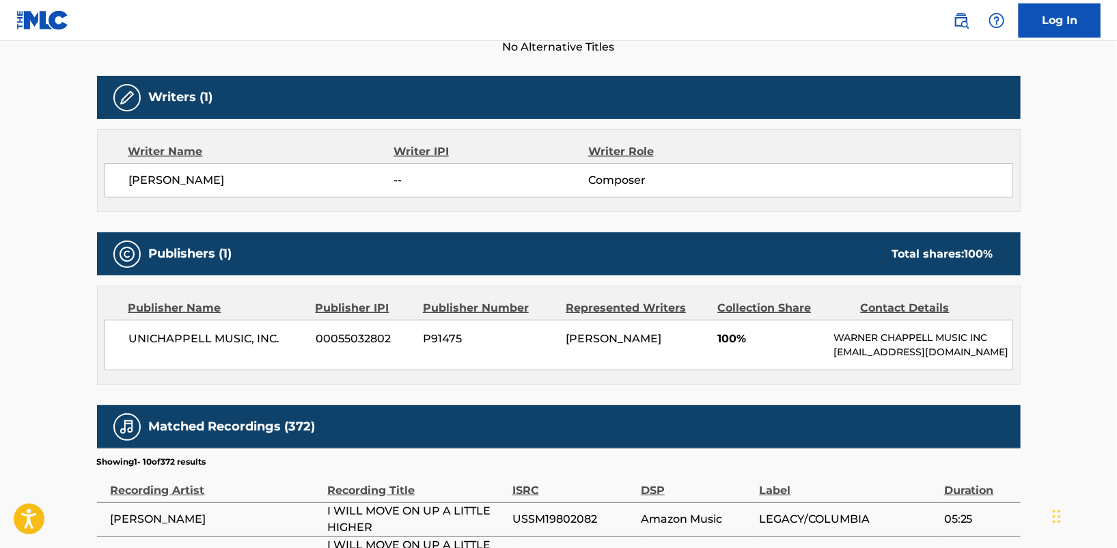
scroll to position [297, 0]
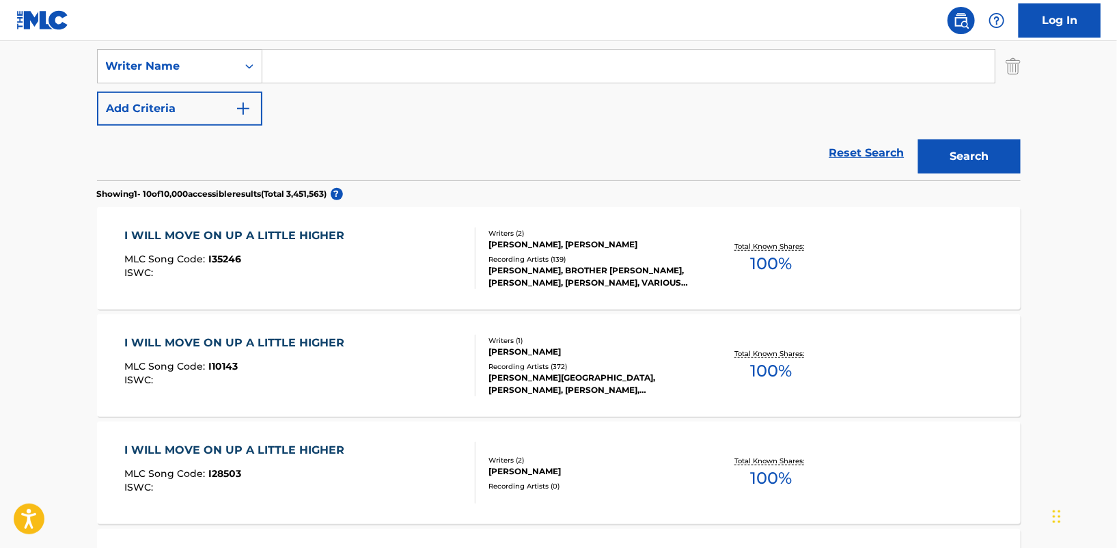
click at [295, 234] on div "I WILL MOVE ON UP A LITTLE HIGHER" at bounding box center [237, 236] width 227 height 16
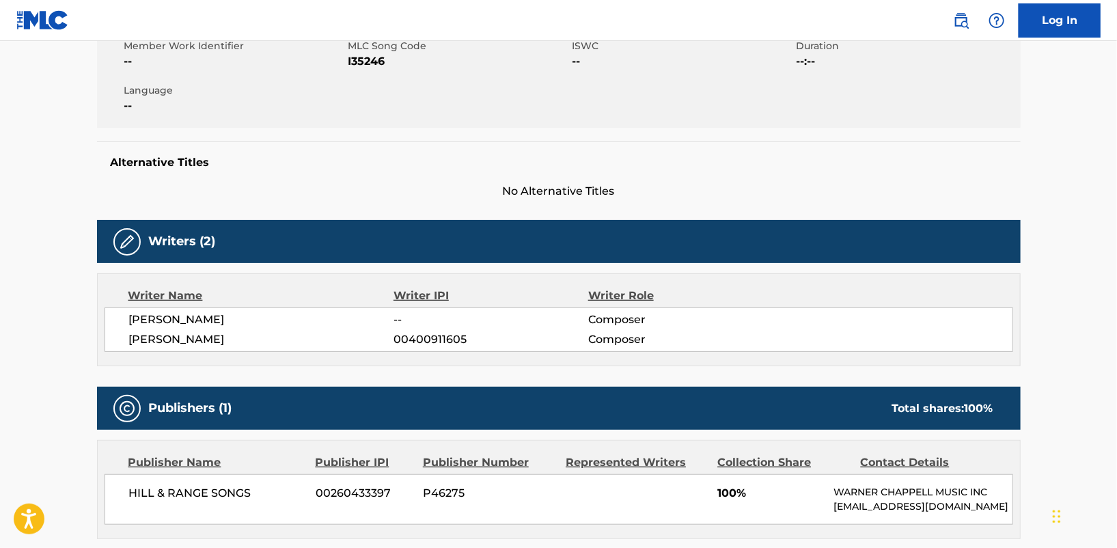
scroll to position [262, 0]
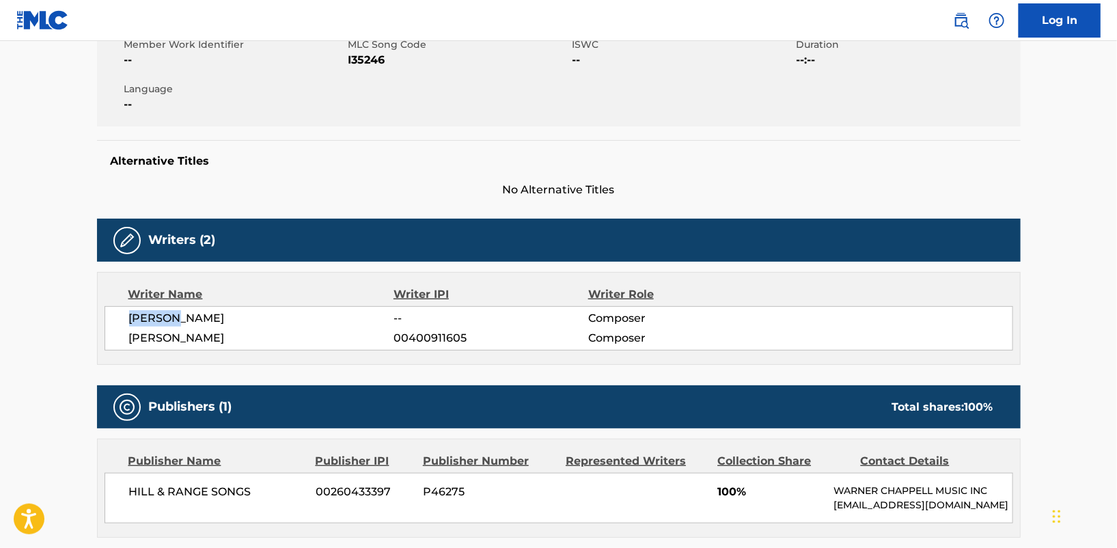
drag, startPoint x: 180, startPoint y: 318, endPoint x: 121, endPoint y: 315, distance: 58.8
click at [121, 315] on div "[PERSON_NAME] -- Composer [PERSON_NAME] 00400911605 Composer" at bounding box center [559, 328] width 909 height 44
click at [252, 486] on span "HILL & RANGE SONGS" at bounding box center [217, 492] width 177 height 16
drag, startPoint x: 251, startPoint y: 490, endPoint x: 120, endPoint y: 486, distance: 131.3
click at [120, 486] on div "HILL & RANGE SONGS 00260433397 P46275 100% [PERSON_NAME] MUSIC INC [EMAIL_ADDRE…" at bounding box center [559, 498] width 909 height 51
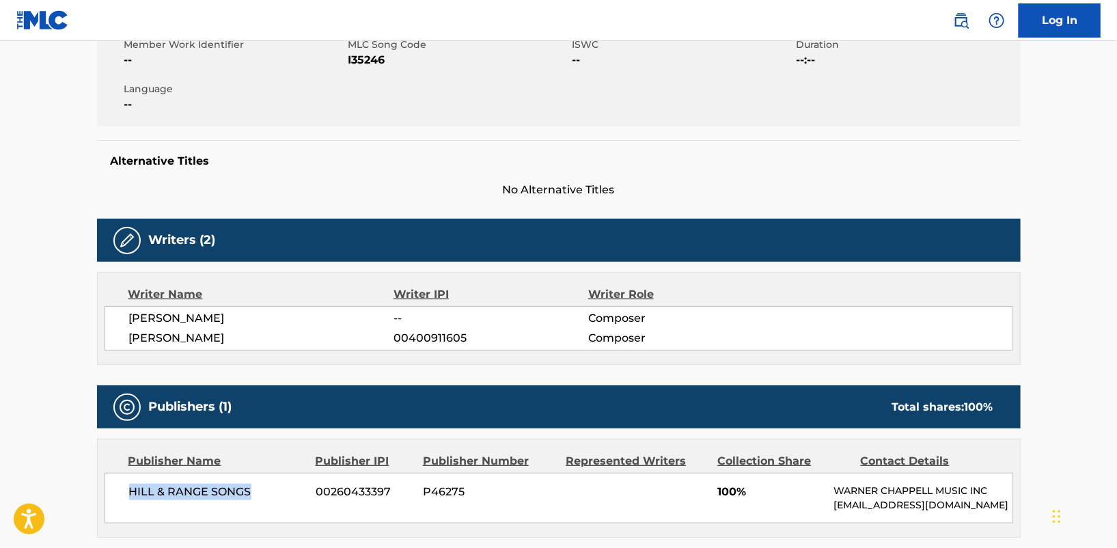
copy span "HILL & RANGE SONGS"
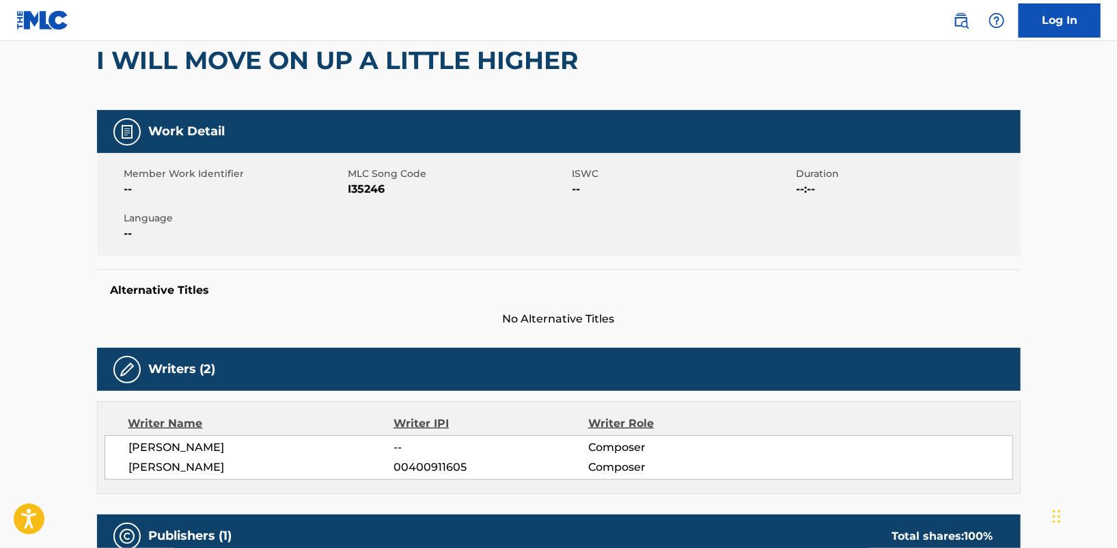
scroll to position [132, 0]
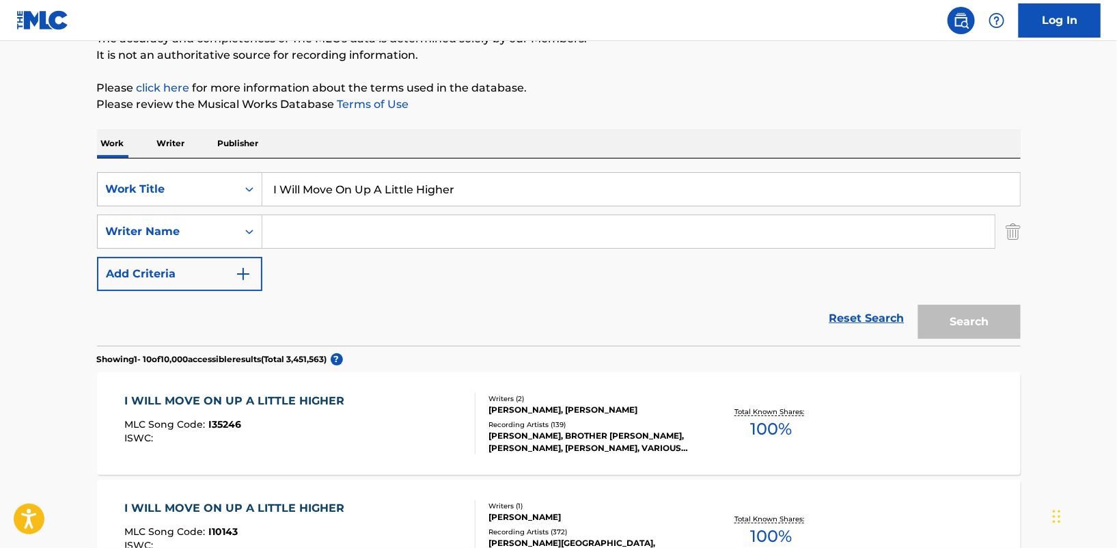
scroll to position [297, 0]
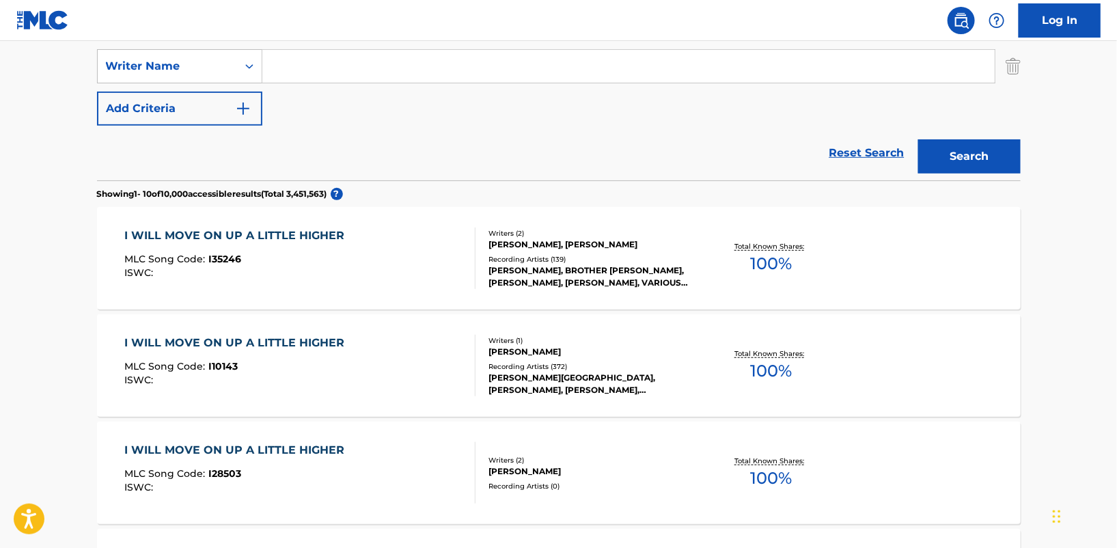
click at [512, 375] on div "[PERSON_NAME][GEOGRAPHIC_DATA], [PERSON_NAME], [PERSON_NAME], [PERSON_NAME], [G…" at bounding box center [592, 384] width 206 height 25
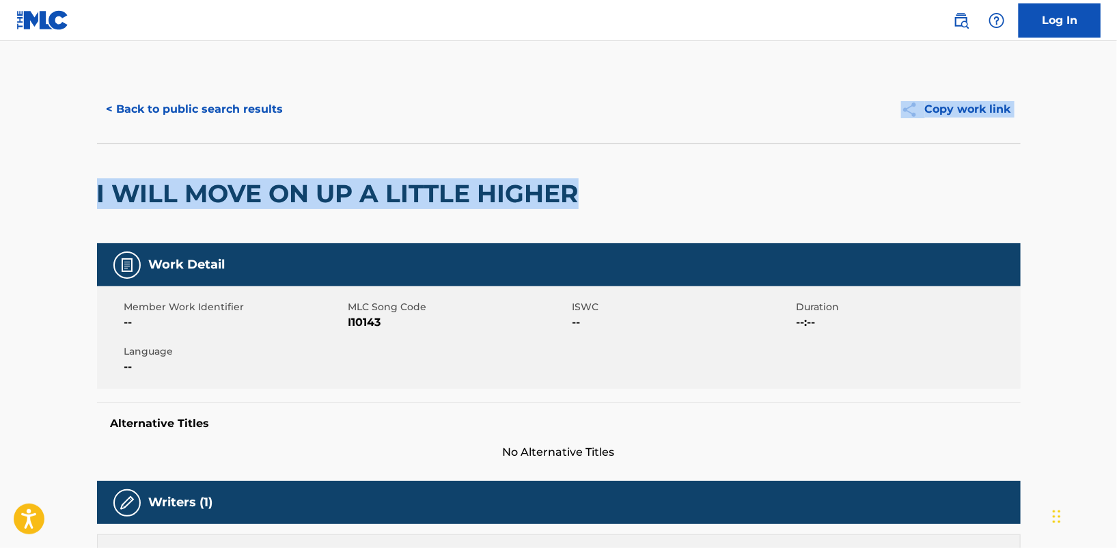
drag, startPoint x: 1117, startPoint y: 77, endPoint x: 1121, endPoint y: 166, distance: 89.6
click at [1117, 166] on html "Accessibility Screen-Reader Guide, Feedback, and Issue Reporting | New window L…" at bounding box center [558, 274] width 1117 height 548
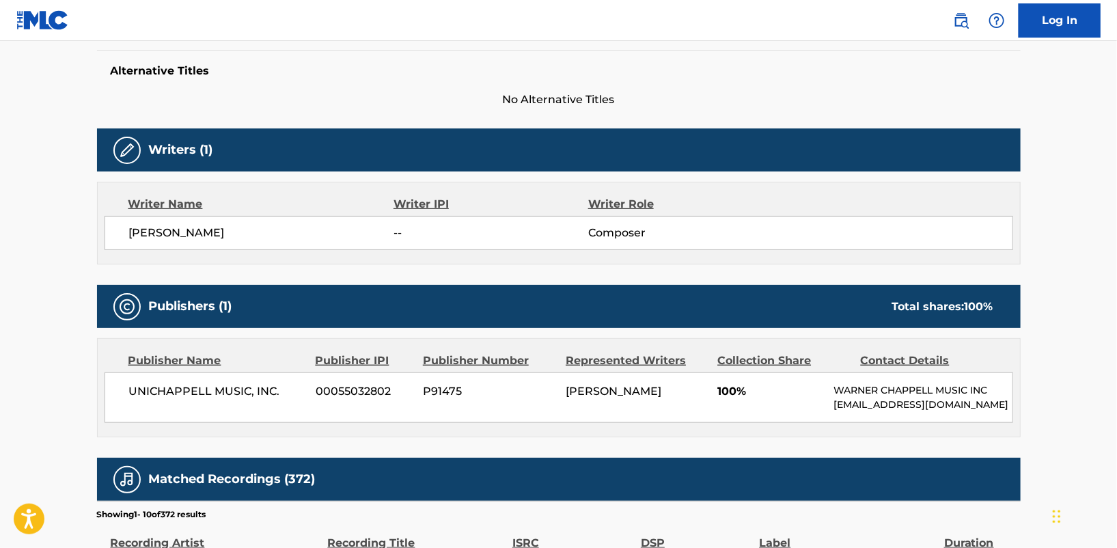
scroll to position [380, 0]
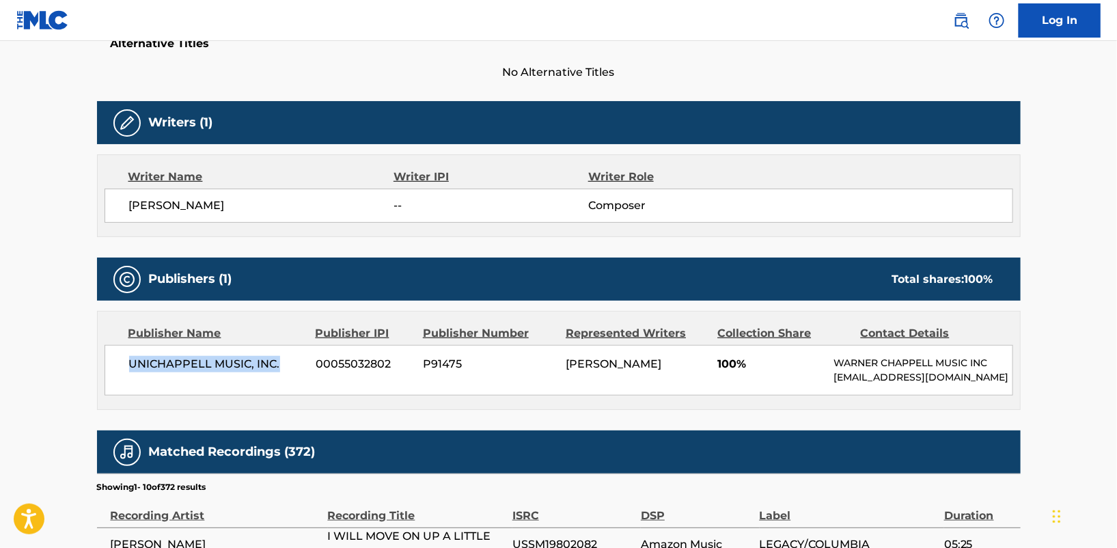
drag, startPoint x: 281, startPoint y: 358, endPoint x: 126, endPoint y: 359, distance: 154.4
click at [126, 359] on div "UNICHAPPELL MUSIC, INC. 00055032802 P91475 [PERSON_NAME] 100% [PERSON_NAME] MUS…" at bounding box center [559, 370] width 909 height 51
click at [1065, 94] on main "< Back to public search results Copy work link I WILL MOVE ON UP A LITTLE HIGHE…" at bounding box center [558, 300] width 1117 height 1279
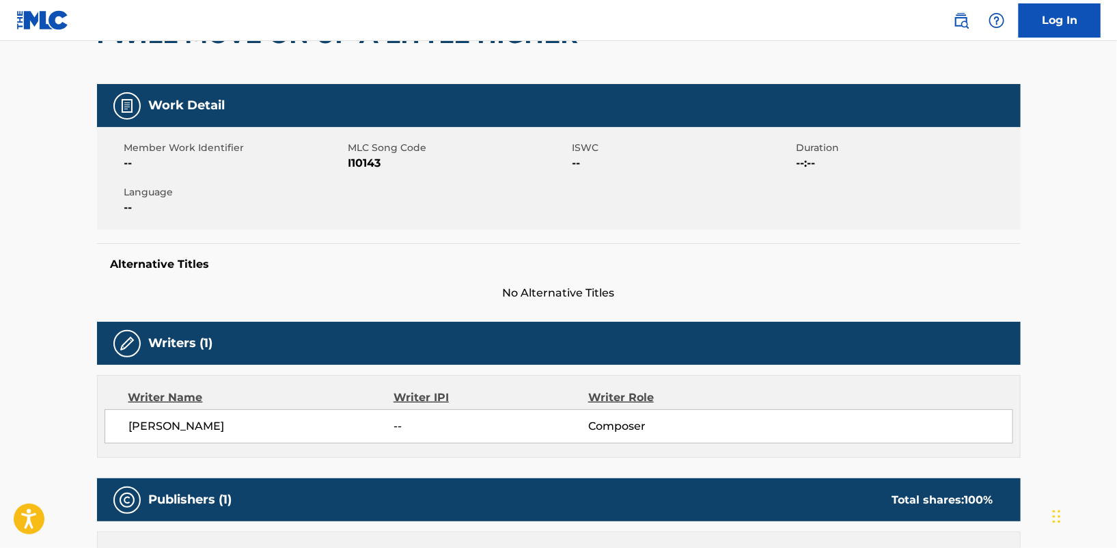
scroll to position [102, 0]
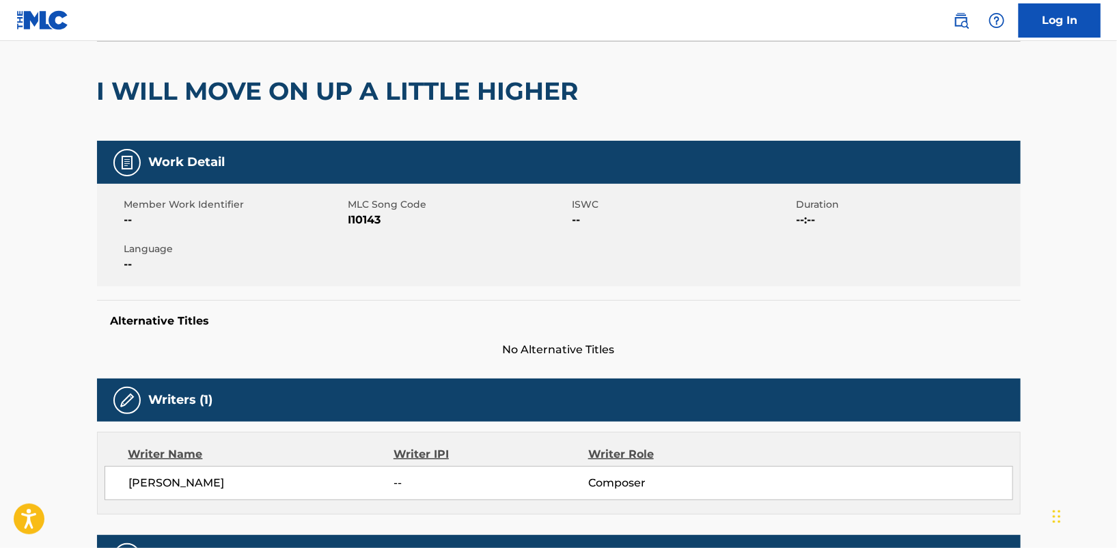
scroll to position [297, 0]
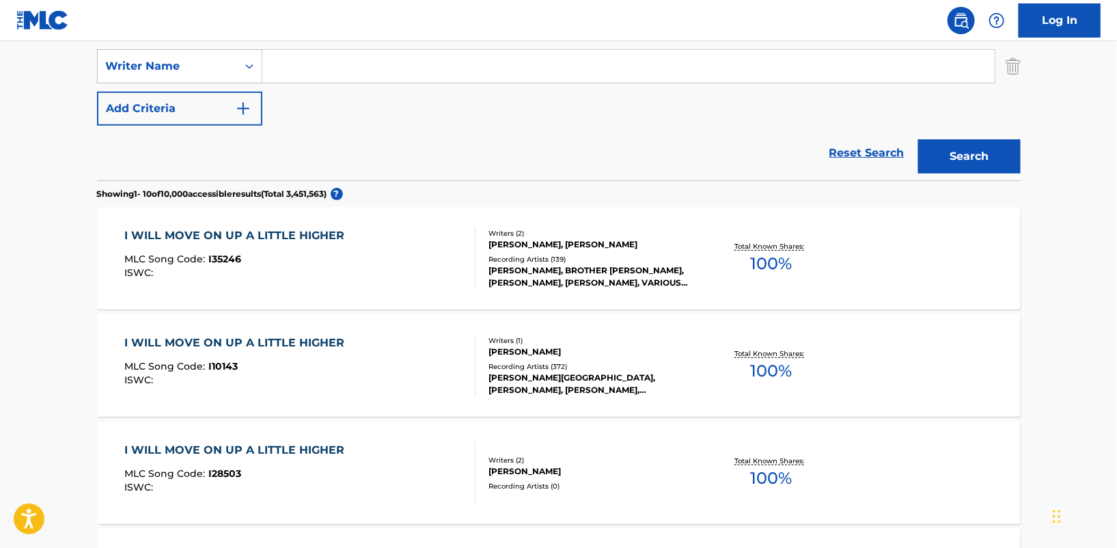
click at [550, 346] on div "[PERSON_NAME]" at bounding box center [592, 352] width 206 height 12
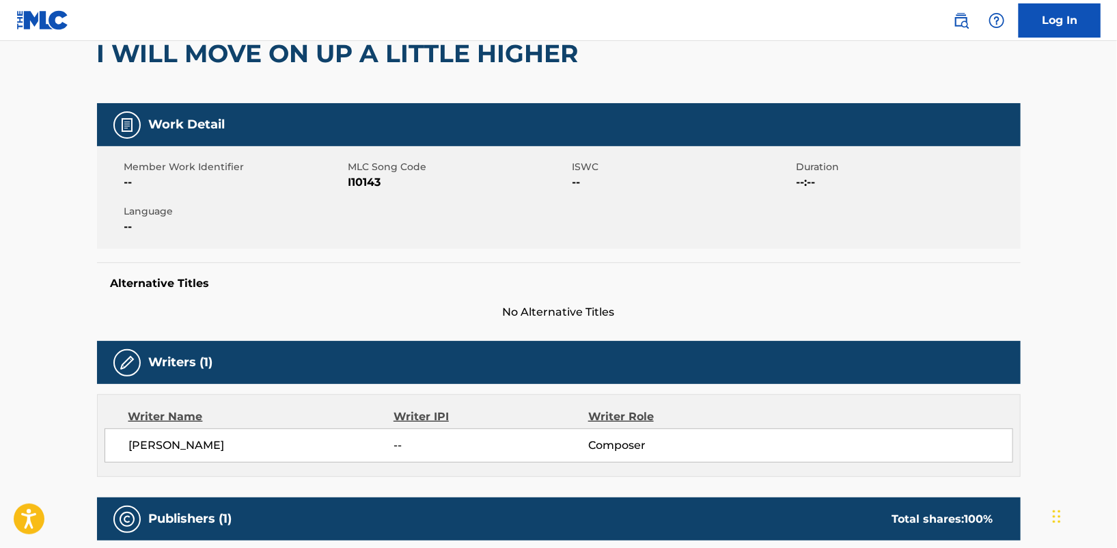
scroll to position [158, 0]
